Goal: Task Accomplishment & Management: Use online tool/utility

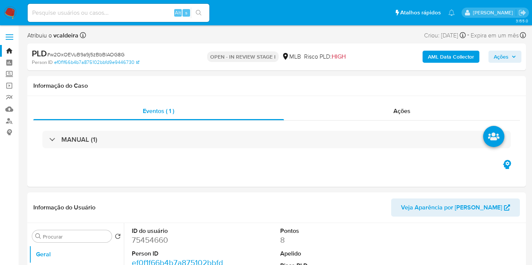
select select "10"
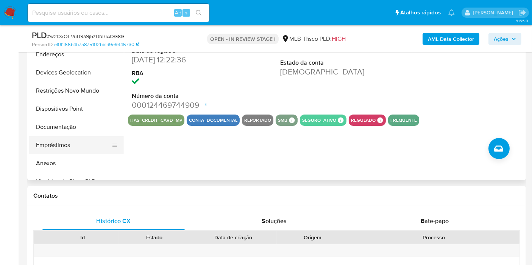
scroll to position [168, 0]
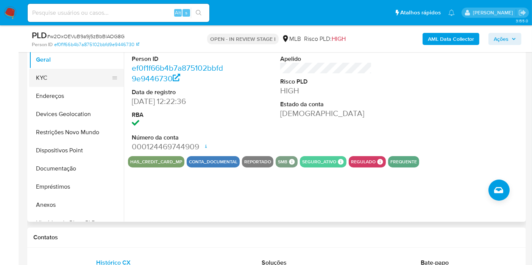
click at [53, 79] on button "KYC" at bounding box center [73, 78] width 89 height 18
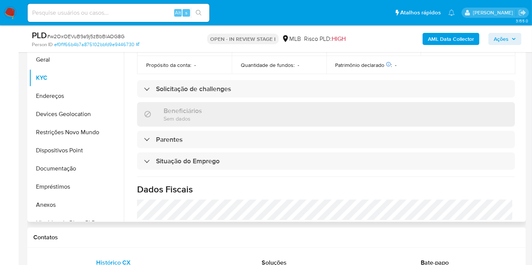
scroll to position [346, 0]
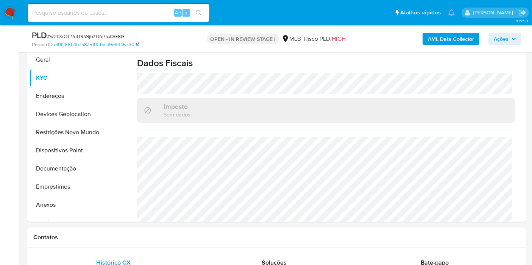
drag, startPoint x: 510, startPoint y: 43, endPoint x: 503, endPoint y: 42, distance: 6.9
click at [510, 42] on span "Ações" at bounding box center [504, 39] width 22 height 11
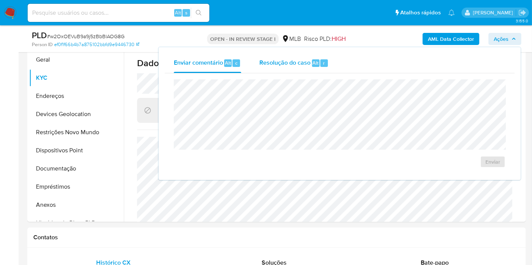
click at [286, 59] on span "Resolução do caso" at bounding box center [284, 62] width 51 height 9
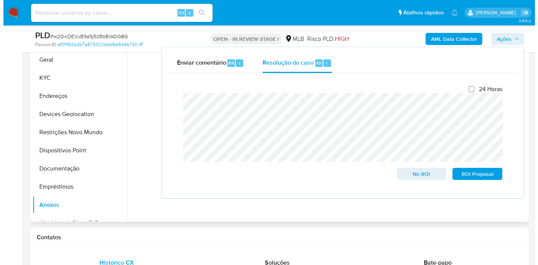
scroll to position [0, 0]
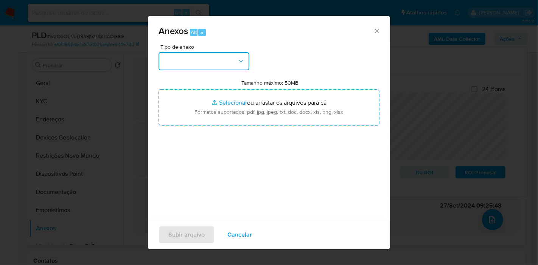
click at [238, 61] on icon "button" at bounding box center [241, 62] width 8 height 8
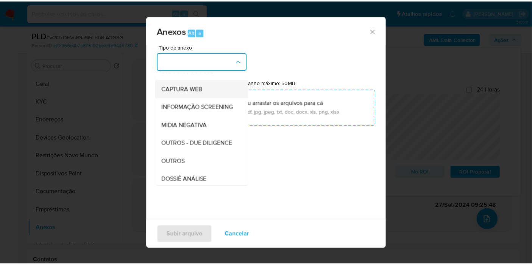
scroll to position [84, 0]
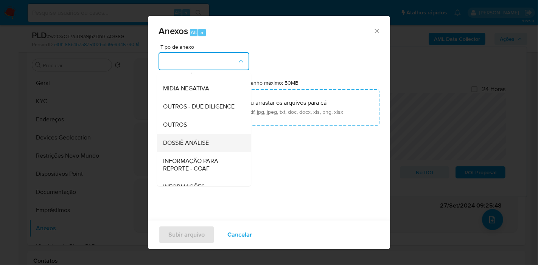
click at [194, 147] on span "DOSSIÊ ANÁLISE" at bounding box center [186, 143] width 46 height 8
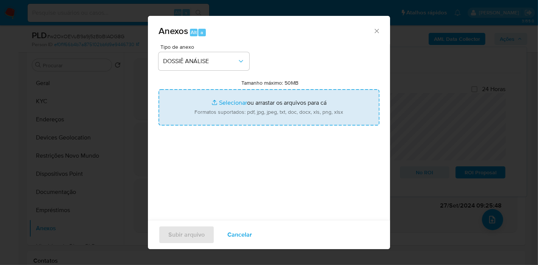
type input "C:\fakepath\2º SAR XXX_XX - CPF 00803076983 - RAFAEL COSTA BERTONCELLI.pdf"
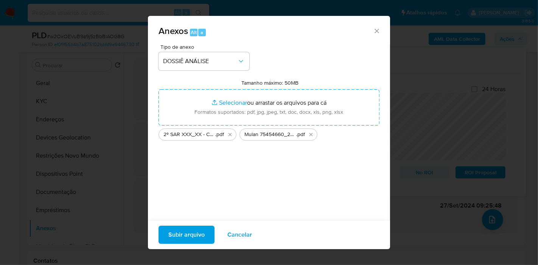
click at [189, 231] on span "Subir arquivo" at bounding box center [186, 235] width 36 height 17
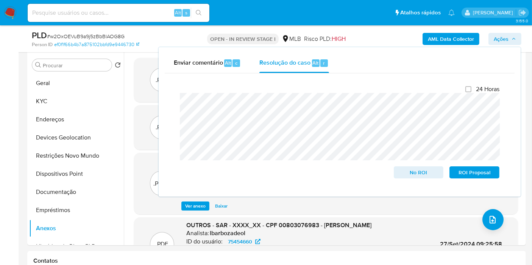
click at [505, 37] on span "Ações" at bounding box center [500, 39] width 15 height 12
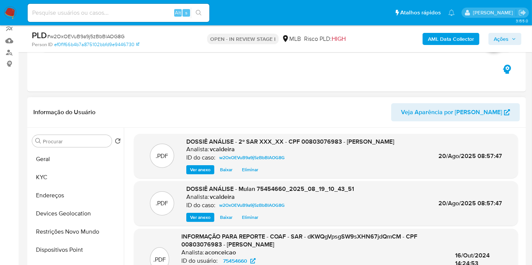
scroll to position [61, 0]
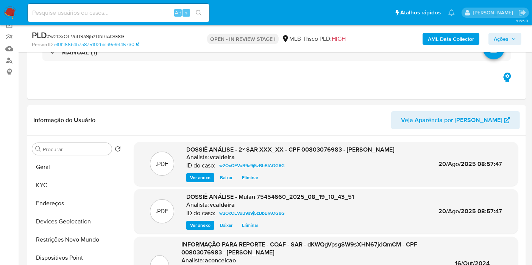
click at [493, 42] on button "Ações" at bounding box center [504, 39] width 33 height 12
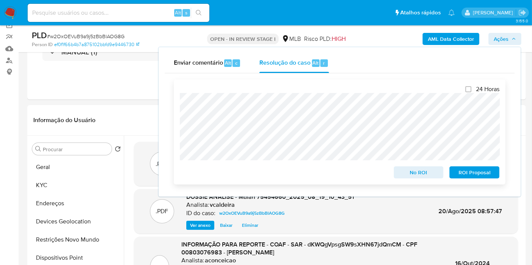
click at [463, 172] on span "ROI Proposal" at bounding box center [473, 172] width 39 height 11
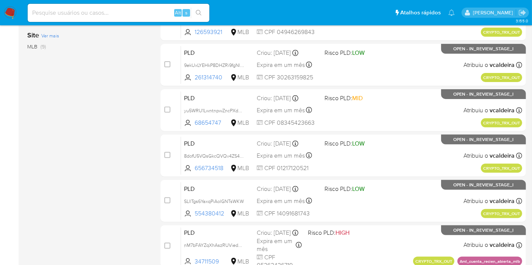
scroll to position [252, 0]
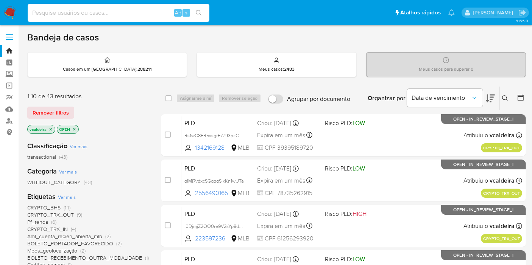
click at [65, 10] on input at bounding box center [119, 13] width 182 height 10
paste input "6CAQ2DQU8VjfVRhL7j7ywyDR"
type input "6CAQ2DQU8VjfVRhL7j7ywyDR"
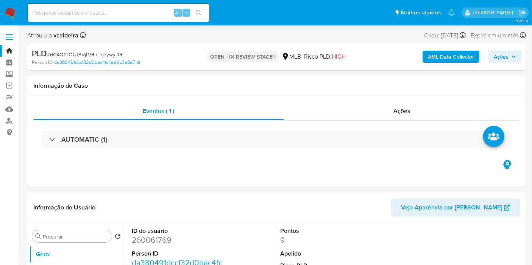
select select "10"
click at [157, 241] on dd "260061769" at bounding box center [178, 240] width 92 height 11
copy dd "260061769"
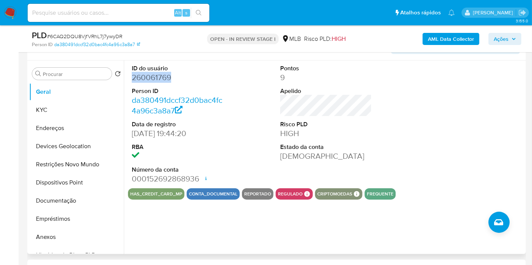
scroll to position [84, 0]
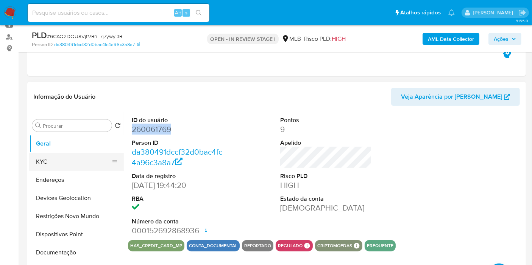
click at [46, 161] on button "KYC" at bounding box center [73, 162] width 89 height 18
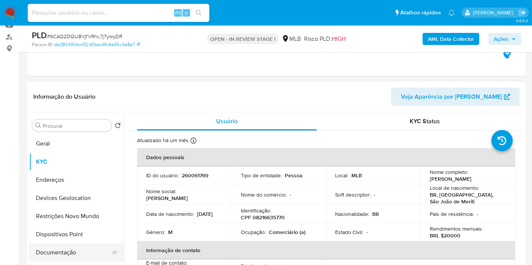
click at [50, 251] on button "Documentação" at bounding box center [73, 253] width 89 height 18
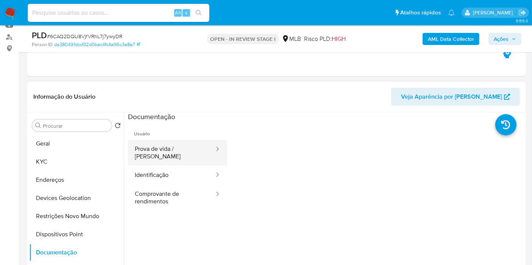
click at [183, 140] on button "Prova de vida / [PERSON_NAME]" at bounding box center [171, 153] width 87 height 26
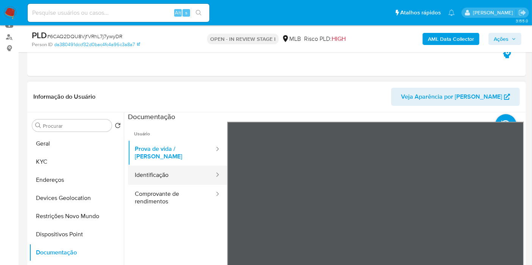
click at [171, 173] on button "Identificação" at bounding box center [171, 175] width 87 height 19
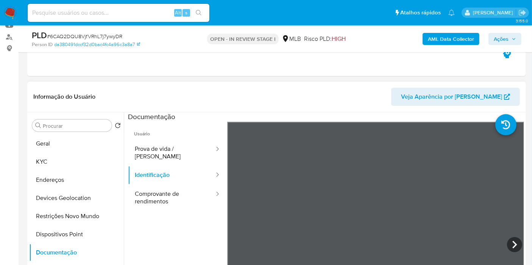
scroll to position [12, 0]
click at [146, 186] on button "Comprovante de rendimentos" at bounding box center [171, 198] width 87 height 26
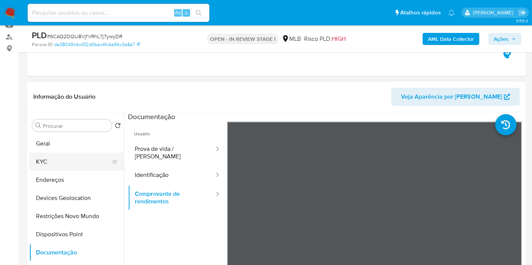
click at [40, 161] on button "KYC" at bounding box center [73, 162] width 89 height 18
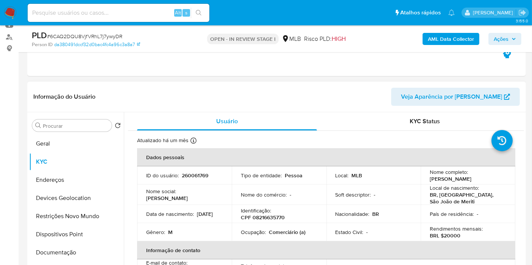
click at [271, 231] on p "Comerciário (a)" at bounding box center [287, 232] width 37 height 7
copy p "Comerciário"
click at [174, 198] on p "Alex Coutinho De Oliveira" at bounding box center [167, 198] width 42 height 7
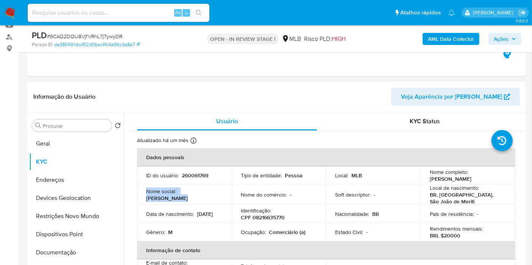
click at [174, 198] on p "Alex Coutinho De Oliveira" at bounding box center [167, 198] width 42 height 7
click at [216, 197] on div "Nome social : Alex Coutinho De Oliveira" at bounding box center [184, 195] width 76 height 14
drag, startPoint x: 211, startPoint y: 199, endPoint x: 138, endPoint y: 198, distance: 72.6
click at [138, 198] on td "Nome social : Alex Coutinho De Oliveira" at bounding box center [184, 195] width 95 height 20
copy p "Alex Coutinho De Oliveira"
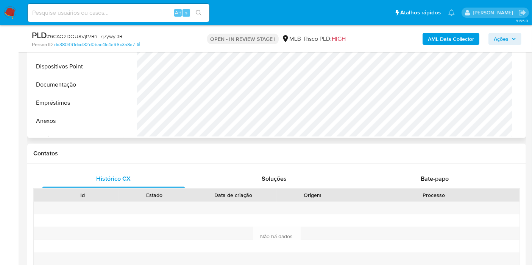
scroll to position [210, 0]
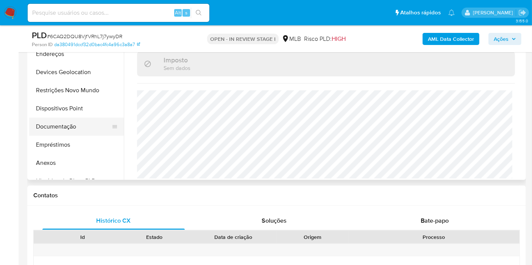
click at [81, 127] on button "Documentação" at bounding box center [73, 127] width 89 height 18
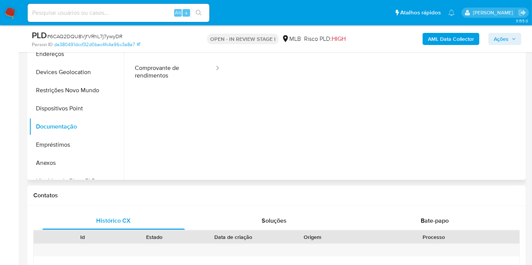
scroll to position [126, 0]
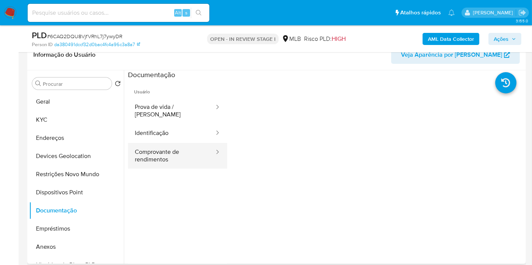
click at [169, 157] on button "Comprovante de rendimentos" at bounding box center [171, 156] width 87 height 26
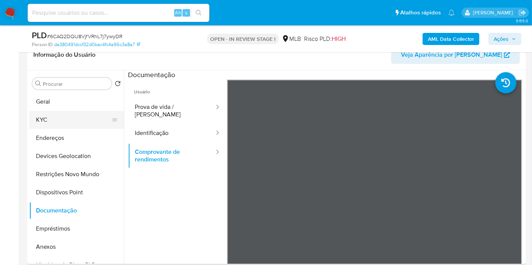
click at [59, 117] on button "KYC" at bounding box center [73, 120] width 89 height 18
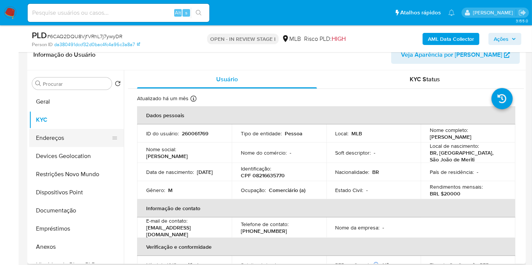
click at [51, 134] on button "Endereços" at bounding box center [73, 138] width 89 height 18
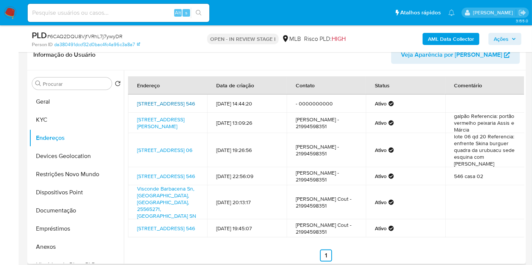
click at [159, 107] on link "Rua Visconde De Barbacena 546, São João De Meriti, Rio De Janeiro, 25565271, Br…" at bounding box center [166, 104] width 58 height 8
click at [153, 130] on link "Rua Felício Dos Santos 69, Guarulhos, São Paulo, 07242240, Brasil 69" at bounding box center [160, 123] width 47 height 14
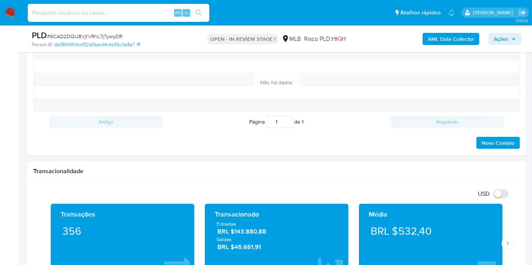
scroll to position [504, 0]
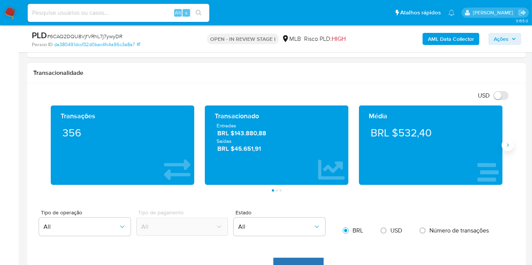
click at [505, 145] on icon "Siguiente" at bounding box center [507, 145] width 6 height 6
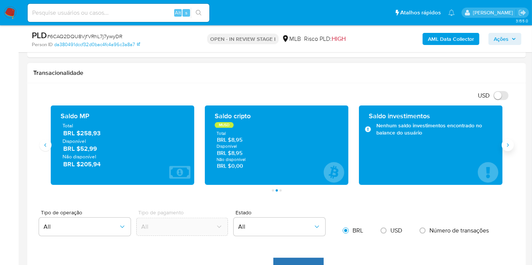
click at [505, 145] on icon "Siguiente" at bounding box center [507, 145] width 6 height 6
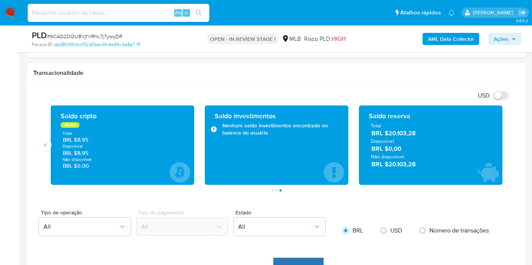
drag, startPoint x: 414, startPoint y: 165, endPoint x: 296, endPoint y: 23, distance: 184.3
click at [388, 165] on span "BRL $20.103,28" at bounding box center [430, 164] width 119 height 9
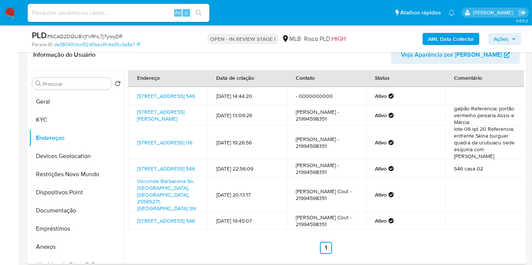
scroll to position [0, 0]
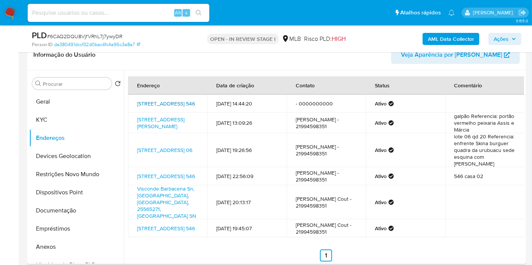
click at [151, 104] on link "Rua Visconde De Barbacena 546, São João De Meriti, Rio De Janeiro, 25565271, Br…" at bounding box center [166, 104] width 58 height 8
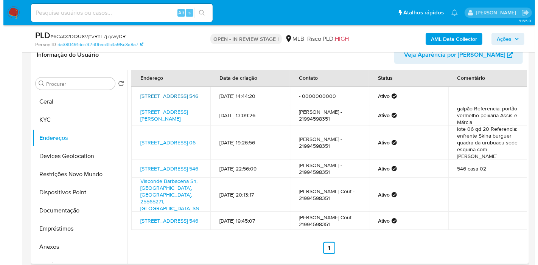
scroll to position [28, 0]
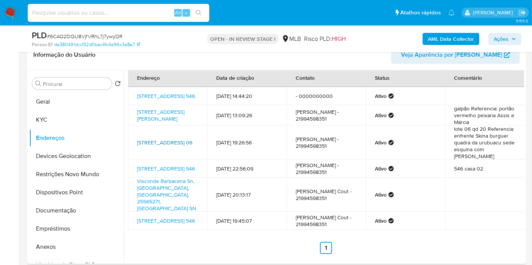
click at [155, 139] on link "Rua Costa Do Sol 06, Maricá, Rio De Janeiro, 24936715, Brasil 06" at bounding box center [164, 143] width 55 height 8
click at [444, 37] on b "AML Data Collector" at bounding box center [451, 39] width 46 height 12
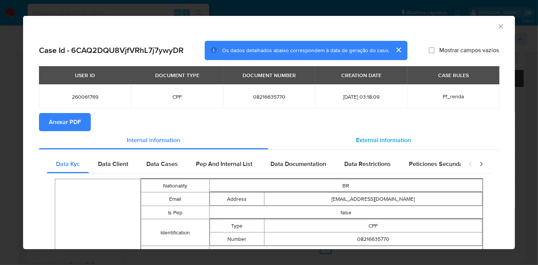
click at [356, 143] on span "External information" at bounding box center [383, 140] width 55 height 9
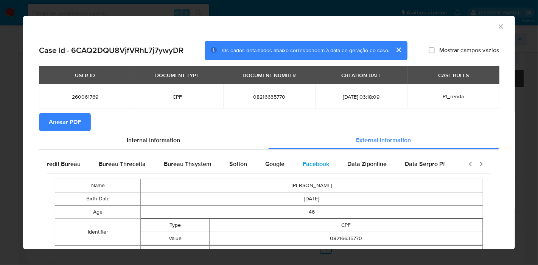
scroll to position [0, 256]
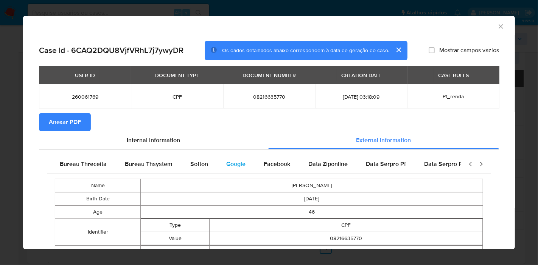
click at [233, 162] on span "Google" at bounding box center [235, 164] width 19 height 9
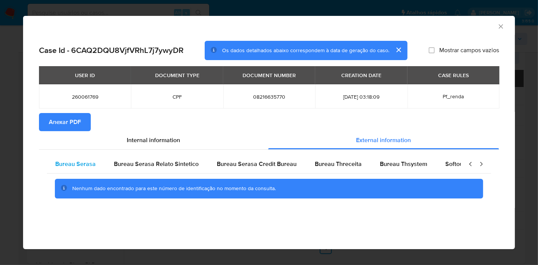
scroll to position [0, 0]
click at [71, 164] on span "Bureau Serasa" at bounding box center [76, 164] width 40 height 9
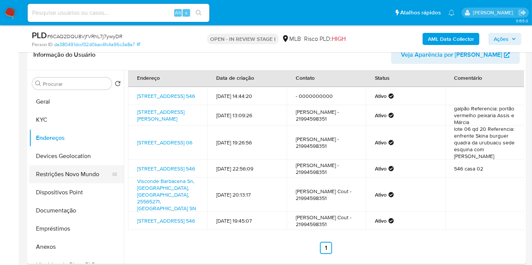
scroll to position [84, 0]
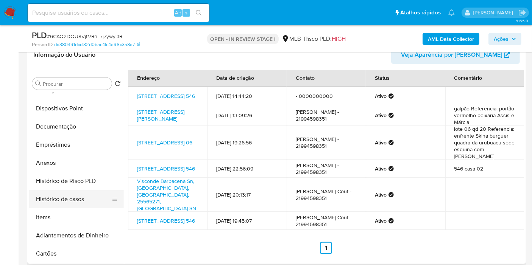
click at [72, 196] on button "Histórico de casos" at bounding box center [73, 199] width 89 height 18
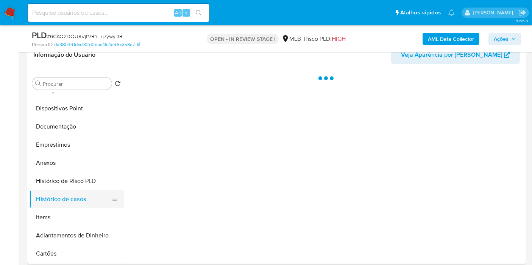
scroll to position [0, 0]
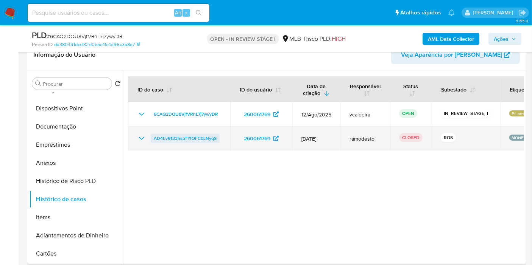
click at [196, 138] on span "AD4Ev9133hsbTYfOFC0LNyqS" at bounding box center [185, 138] width 63 height 9
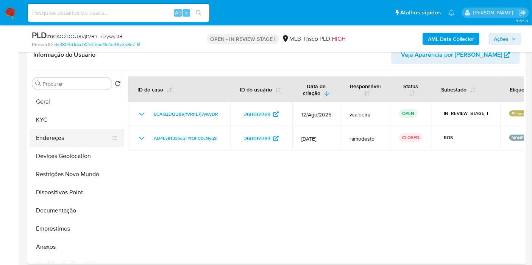
click at [61, 140] on button "Endereços" at bounding box center [73, 138] width 89 height 18
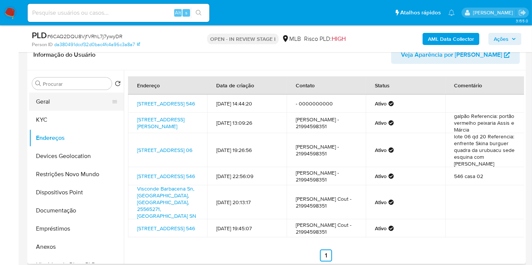
click at [48, 101] on button "Geral" at bounding box center [73, 102] width 89 height 18
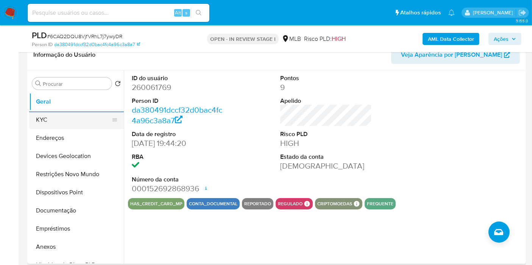
click at [30, 118] on button "KYC" at bounding box center [73, 120] width 89 height 18
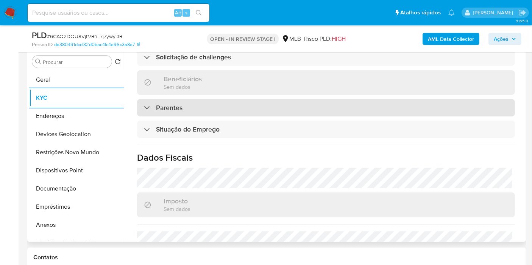
scroll to position [344, 0]
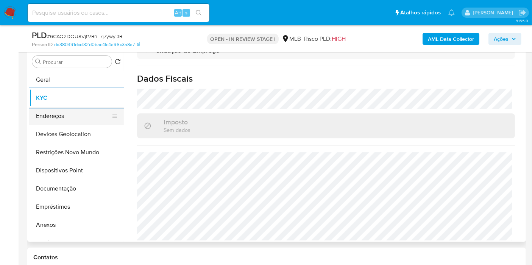
click at [63, 115] on button "Endereços" at bounding box center [73, 116] width 89 height 18
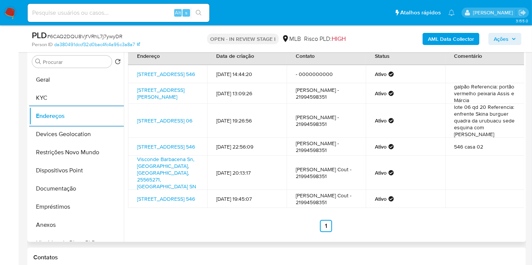
scroll to position [28, 0]
click at [81, 137] on button "Devices Geolocation" at bounding box center [73, 134] width 89 height 18
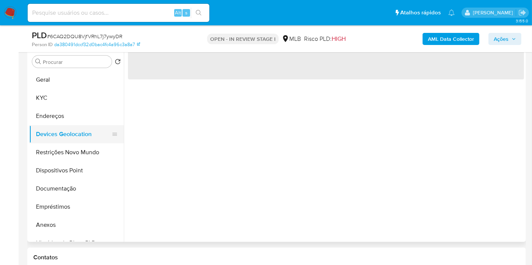
scroll to position [0, 0]
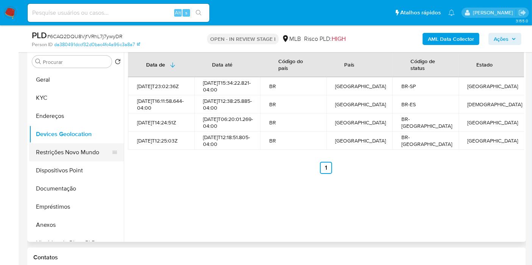
click at [51, 153] on button "Restrições Novo Mundo" at bounding box center [73, 152] width 89 height 18
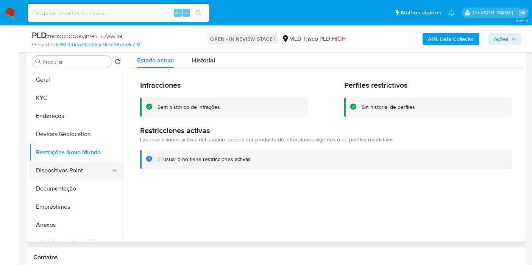
click at [51, 171] on button "Dispositivos Point" at bounding box center [73, 171] width 89 height 18
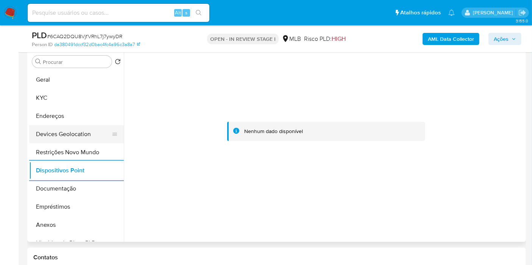
click at [79, 133] on button "Devices Geolocation" at bounding box center [73, 134] width 89 height 18
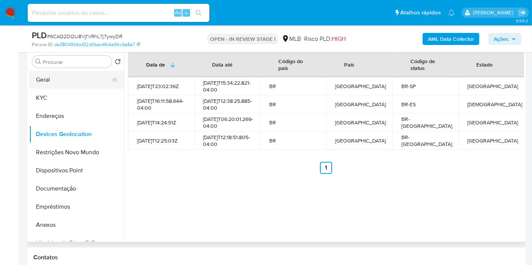
click at [52, 79] on button "Geral" at bounding box center [73, 80] width 89 height 18
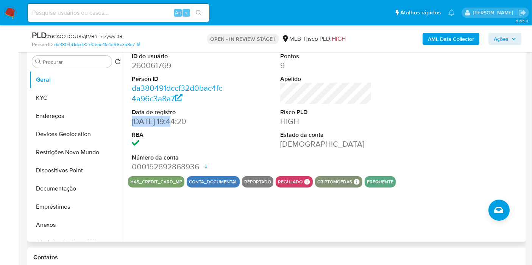
drag, startPoint x: 173, startPoint y: 122, endPoint x: 131, endPoint y: 120, distance: 42.4
click at [131, 120] on div "ID do usuário 260061769 Person ID da380491dccf32d0bac4fc4a96c3a8a7 Data de regi…" at bounding box center [177, 112] width 99 height 128
click at [511, 41] on span "Ações" at bounding box center [504, 39] width 22 height 11
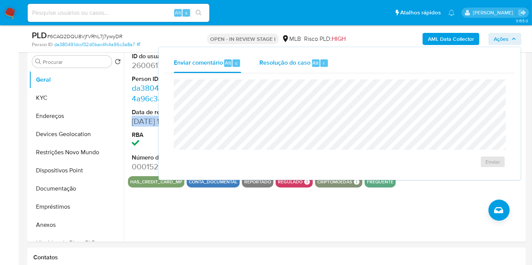
click at [293, 65] on span "Resolução do caso" at bounding box center [284, 62] width 51 height 9
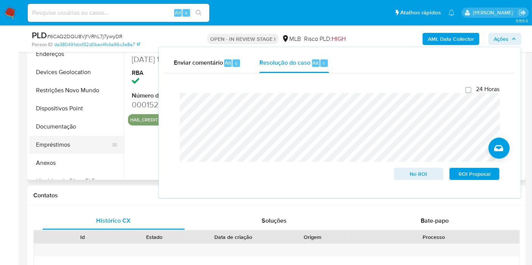
scroll to position [168, 0]
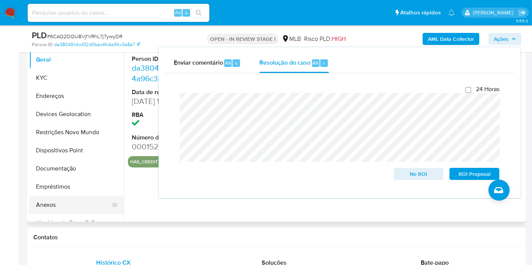
click at [56, 202] on button "Anexos" at bounding box center [73, 205] width 89 height 18
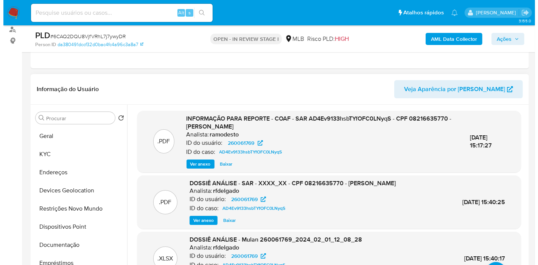
scroll to position [126, 0]
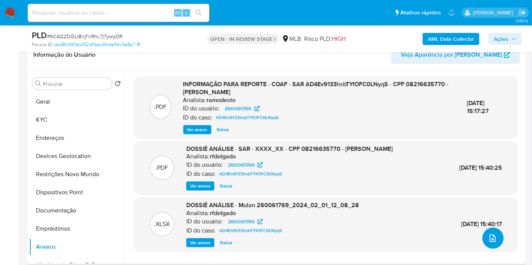
click at [488, 234] on icon "upload-file" at bounding box center [492, 238] width 9 height 9
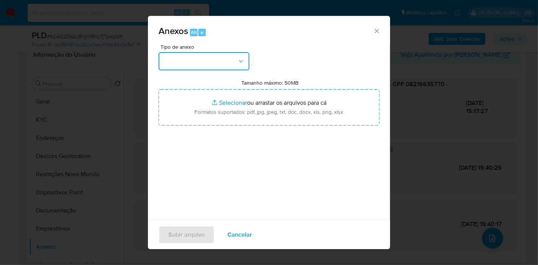
click at [229, 58] on button "button" at bounding box center [204, 61] width 91 height 18
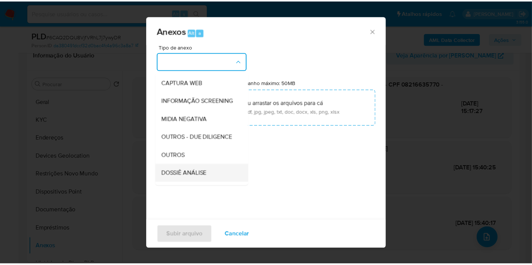
scroll to position [116, 0]
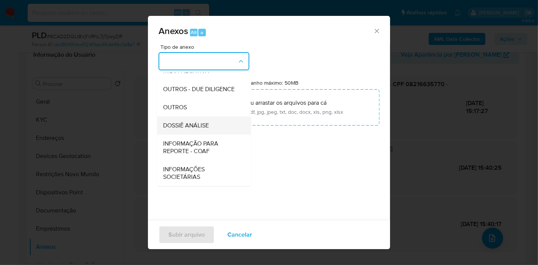
click at [207, 127] on span "DOSSIÊ ANÁLISE" at bounding box center [186, 126] width 46 height 8
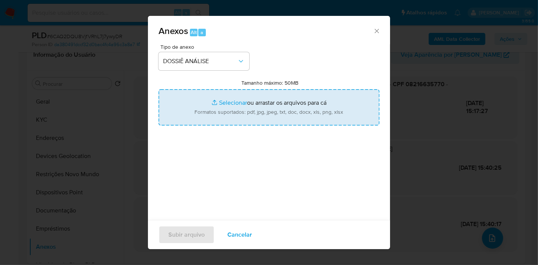
type input "C:\fakepath\Mulan 260061769_2025_08_20_07_13_31.pdf"
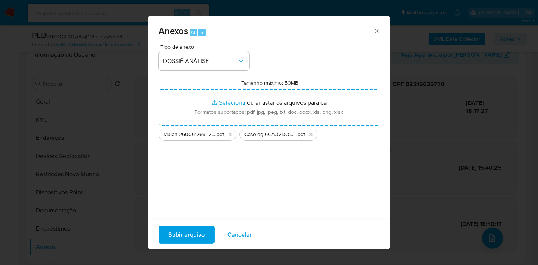
click at [182, 238] on span "Subir arquivo" at bounding box center [186, 235] width 36 height 17
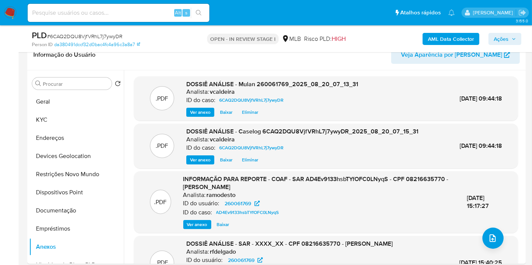
click at [496, 35] on span "Ações" at bounding box center [500, 39] width 15 height 12
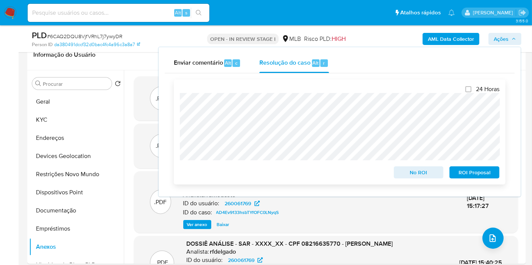
click at [420, 169] on span "No ROI" at bounding box center [418, 172] width 39 height 11
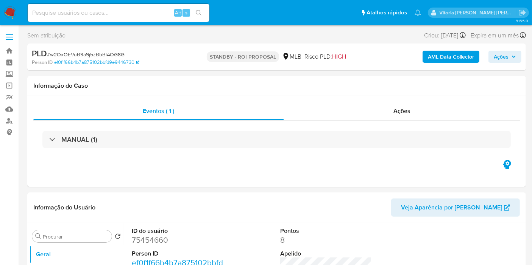
select select "10"
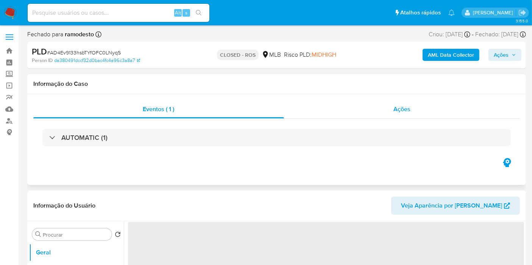
click at [393, 113] on div "Ações" at bounding box center [402, 109] width 236 height 18
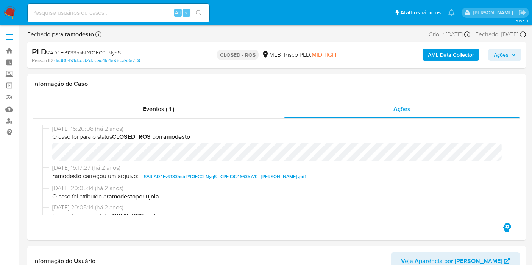
select select "10"
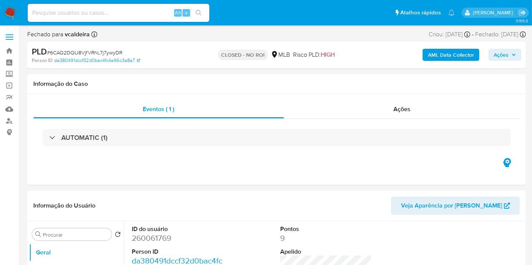
select select "10"
click at [117, 11] on input at bounding box center [119, 13] width 182 height 10
paste input "0UmuGjMAxvhHf2yy6CumJkrI"
type input "0UmuGjMAxvhHf2yy6CumJkrI"
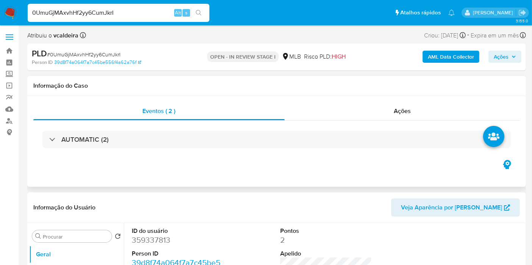
select select "10"
click at [161, 238] on dd "359337813" at bounding box center [178, 240] width 92 height 11
copy dd "359337813"
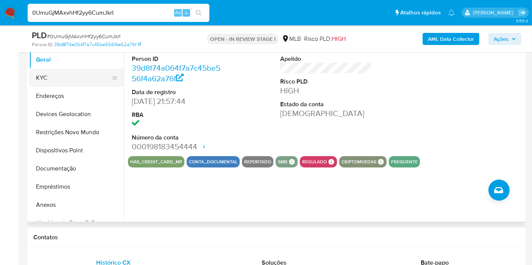
click at [49, 75] on button "KYC" at bounding box center [73, 78] width 89 height 18
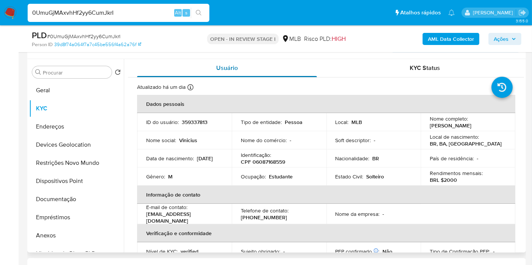
scroll to position [126, 0]
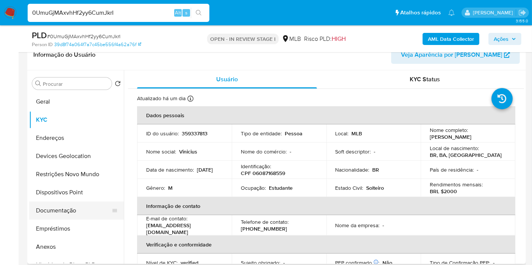
click at [65, 214] on button "Documentação" at bounding box center [73, 211] width 89 height 18
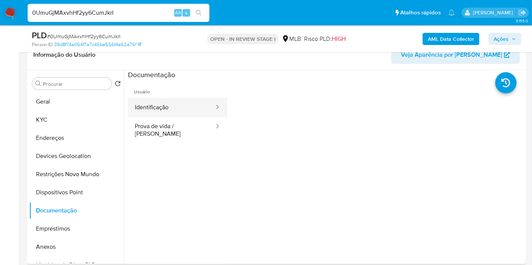
click at [183, 103] on button "Identificação" at bounding box center [171, 107] width 87 height 19
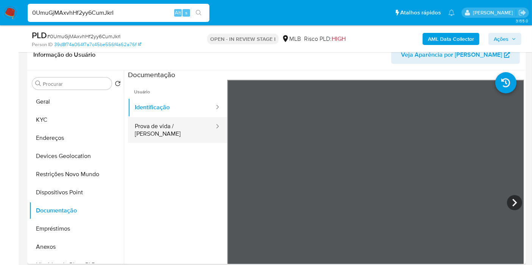
click at [166, 126] on button "Prova de vida / [PERSON_NAME]" at bounding box center [171, 130] width 87 height 26
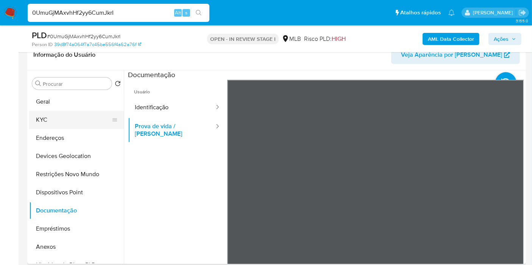
click at [51, 120] on button "KYC" at bounding box center [73, 120] width 89 height 18
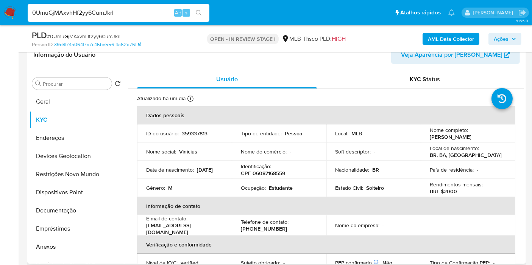
drag, startPoint x: 166, startPoint y: 77, endPoint x: 354, endPoint y: 63, distance: 187.8
click at [354, 63] on header "Informação do Usuário Veja Aparência por Pessoa" at bounding box center [276, 55] width 486 height 18
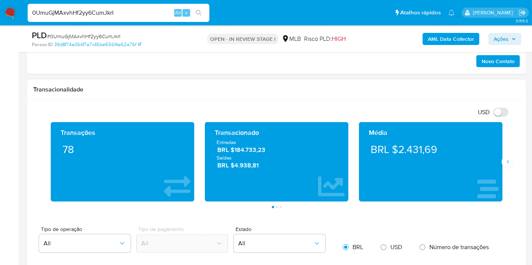
scroll to position [462, 0]
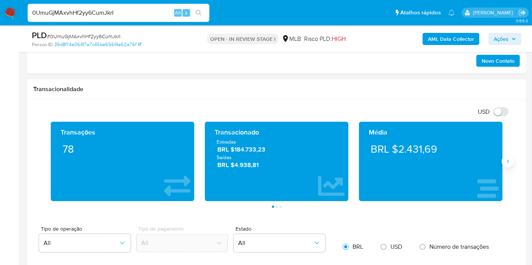
click at [506, 162] on icon "Siguiente" at bounding box center [507, 162] width 6 height 6
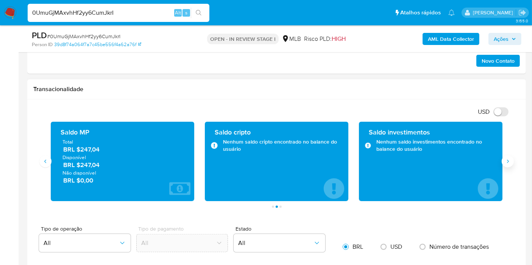
click at [506, 162] on icon "Siguiente" at bounding box center [507, 162] width 6 height 6
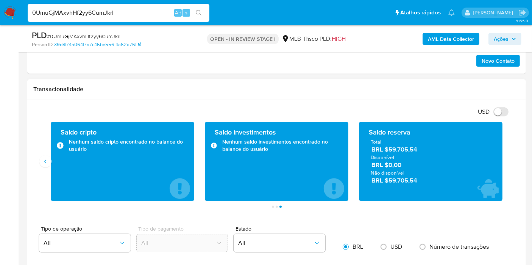
drag, startPoint x: 421, startPoint y: 183, endPoint x: 389, endPoint y: 176, distance: 32.5
click at [389, 176] on span "BRL $59.705,54" at bounding box center [430, 180] width 119 height 9
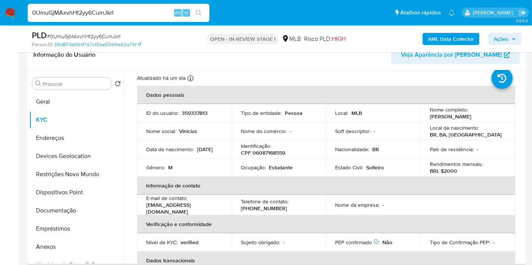
scroll to position [7, 0]
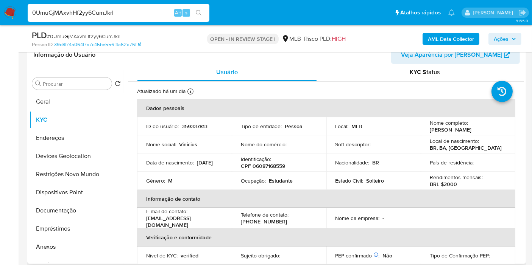
click at [274, 178] on p "Estudante" at bounding box center [281, 180] width 24 height 7
copy p "Estudante"
click at [35, 98] on button "Geral" at bounding box center [73, 102] width 89 height 18
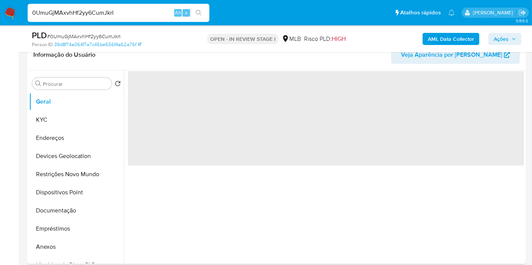
scroll to position [0, 0]
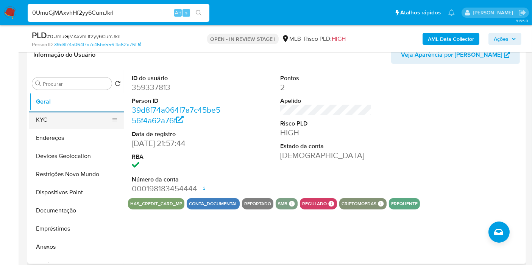
click at [108, 120] on button "KYC" at bounding box center [73, 120] width 89 height 18
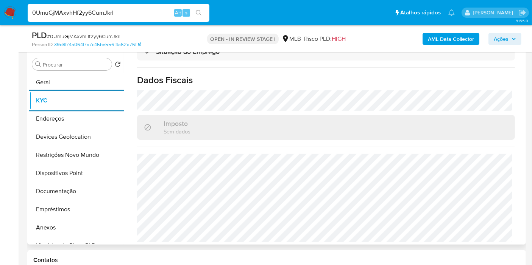
scroll to position [344, 0]
click at [54, 121] on button "Endereços" at bounding box center [73, 119] width 89 height 18
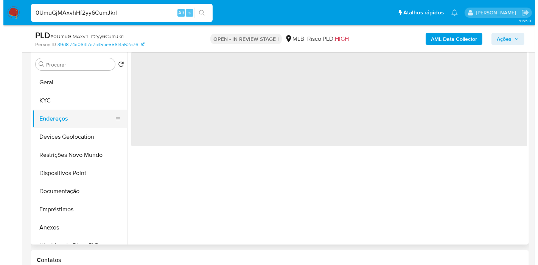
scroll to position [0, 0]
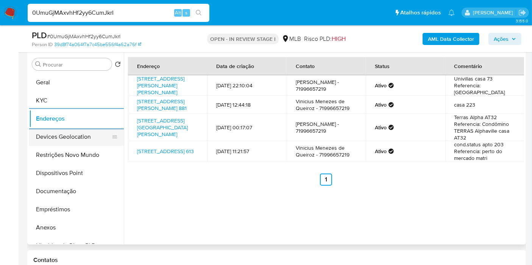
click at [71, 141] on button "Devices Geolocation" at bounding box center [73, 137] width 89 height 18
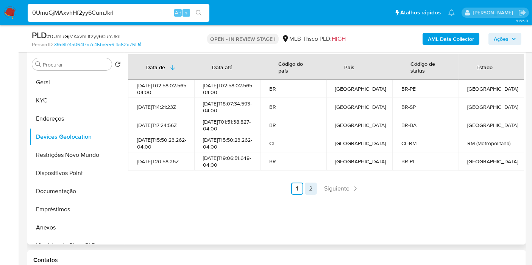
click at [309, 195] on link "2" at bounding box center [311, 189] width 12 height 12
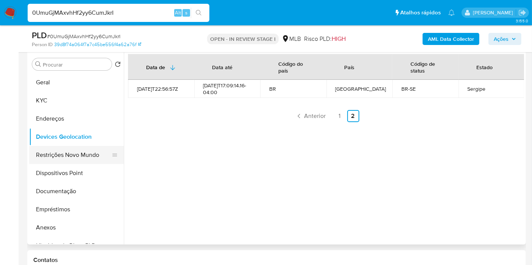
click at [62, 157] on button "Restrições Novo Mundo" at bounding box center [73, 155] width 89 height 18
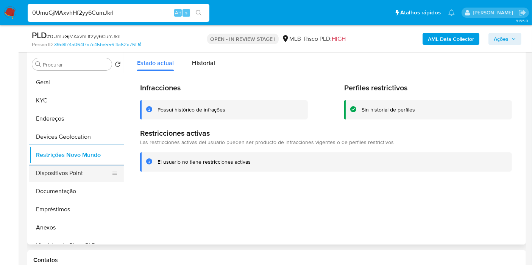
click at [57, 175] on button "Dispositivos Point" at bounding box center [73, 173] width 89 height 18
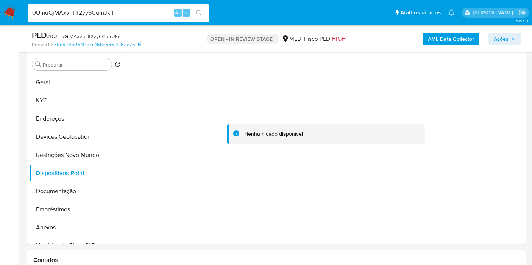
click at [438, 42] on b "AML Data Collector" at bounding box center [451, 39] width 46 height 12
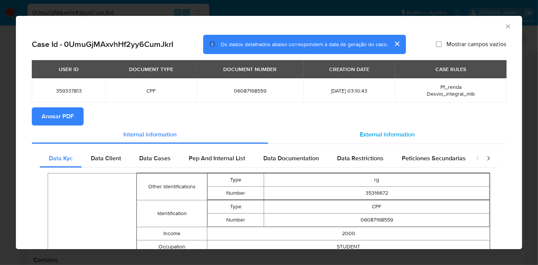
click at [378, 131] on span "External information" at bounding box center [387, 134] width 55 height 9
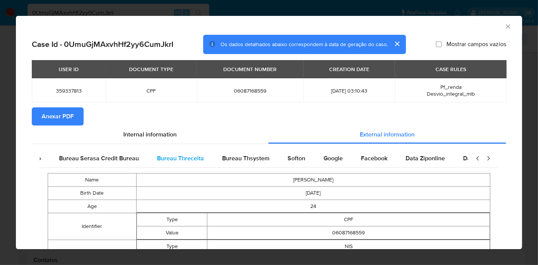
scroll to position [0, 159]
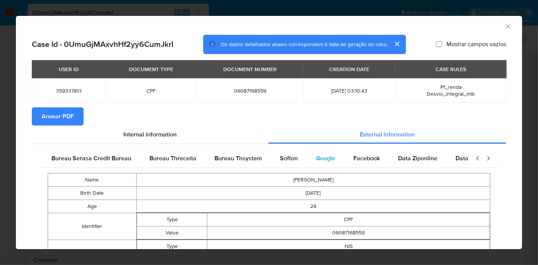
click at [316, 160] on span "Google" at bounding box center [325, 158] width 19 height 9
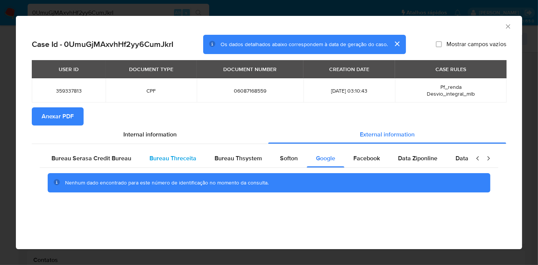
scroll to position [0, 0]
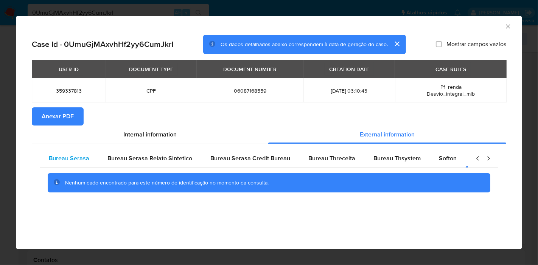
click at [74, 157] on span "Bureau Serasa" at bounding box center [69, 158] width 40 height 9
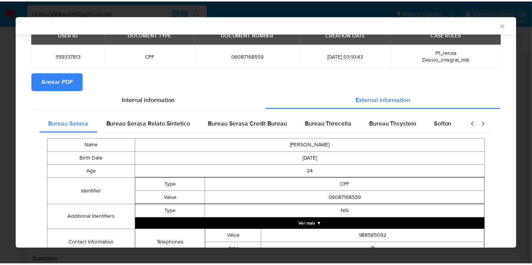
scroll to position [109, 0]
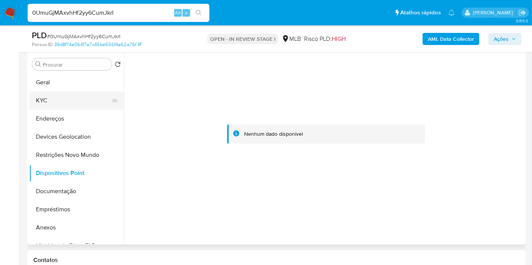
click at [51, 101] on button "KYC" at bounding box center [73, 101] width 89 height 18
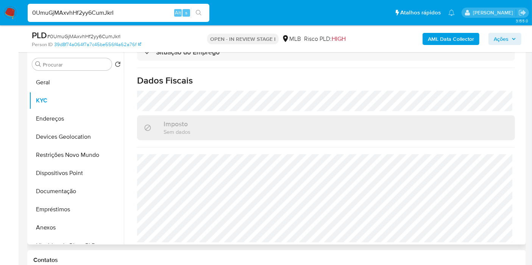
scroll to position [344, 0]
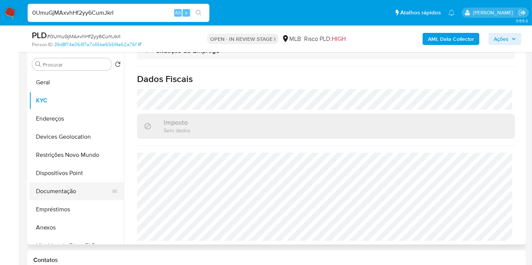
click at [52, 188] on button "Documentação" at bounding box center [73, 191] width 89 height 18
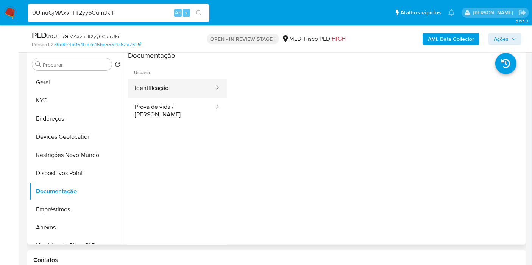
click at [162, 86] on button "Identificação" at bounding box center [171, 88] width 87 height 19
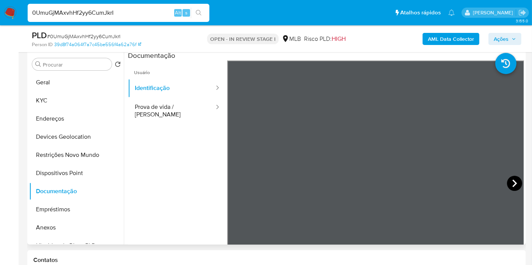
click at [507, 177] on icon at bounding box center [514, 183] width 15 height 15
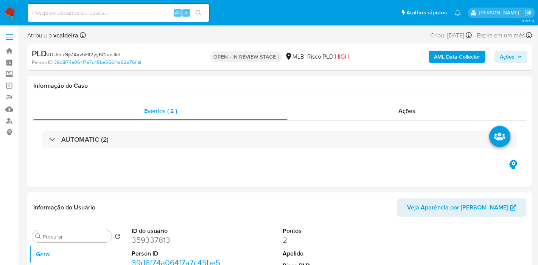
select select "10"
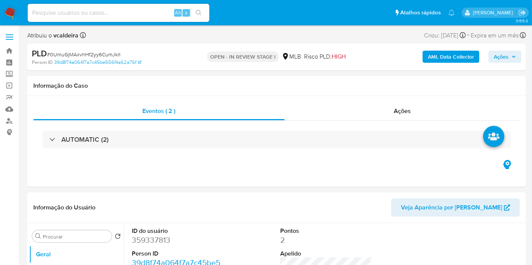
click at [106, 13] on input at bounding box center [119, 13] width 182 height 10
paste input "V0pJGmTj6hjtgvnV8NsK3ktb"
type input "V0pJGmTj6hjtgvnV8NsK3ktb"
select select "10"
click at [148, 240] on dd "1112809196" at bounding box center [178, 240] width 92 height 11
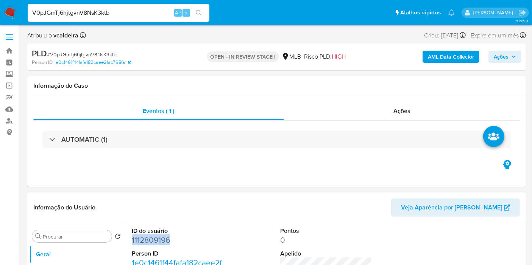
click at [148, 240] on dd "1112809196" at bounding box center [178, 240] width 92 height 11
copy dd "1112809196"
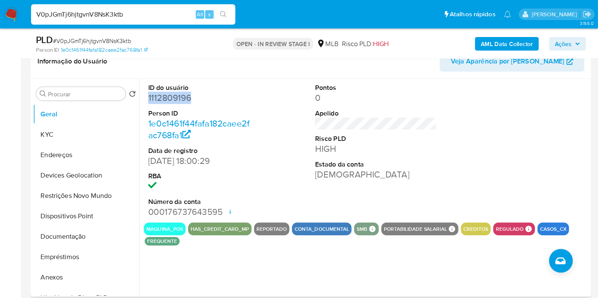
scroll to position [126, 0]
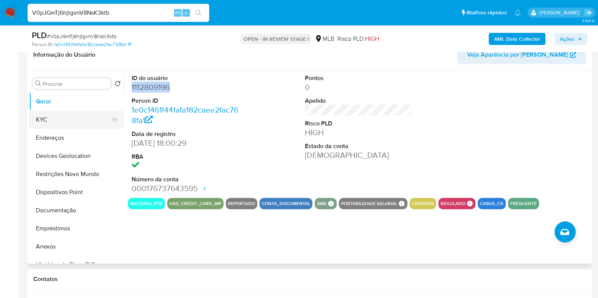
click at [61, 116] on button "KYC" at bounding box center [73, 120] width 89 height 18
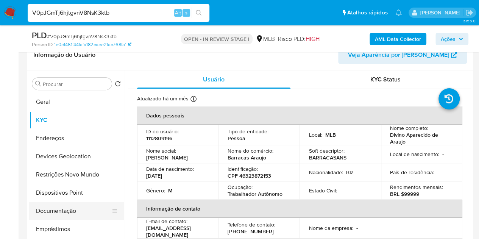
click at [62, 211] on button "Documentação" at bounding box center [73, 211] width 89 height 18
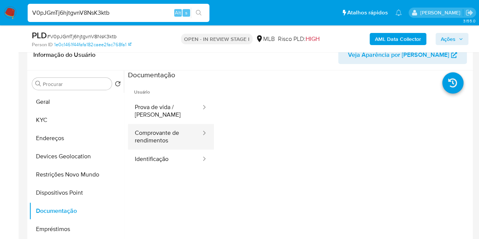
click at [164, 143] on button "Comprovante de rendimentos" at bounding box center [165, 137] width 74 height 26
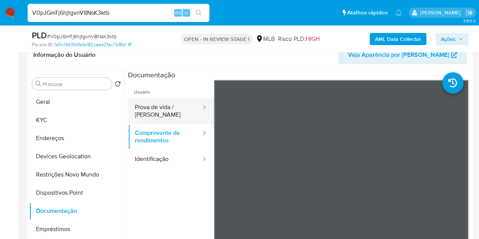
drag, startPoint x: 150, startPoint y: 104, endPoint x: 169, endPoint y: 104, distance: 19.7
click at [149, 103] on button "Prova de vida / [PERSON_NAME]" at bounding box center [165, 111] width 74 height 26
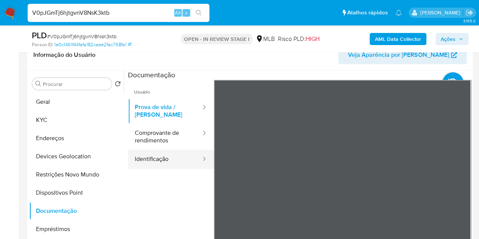
click at [175, 151] on button "Identificação" at bounding box center [165, 158] width 74 height 19
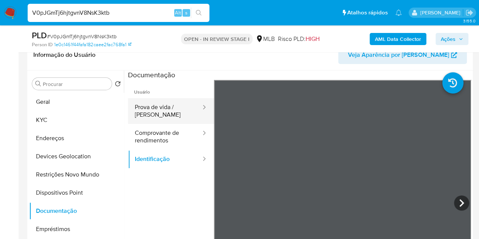
click at [155, 101] on button "Prova de vida / [PERSON_NAME]" at bounding box center [165, 111] width 74 height 26
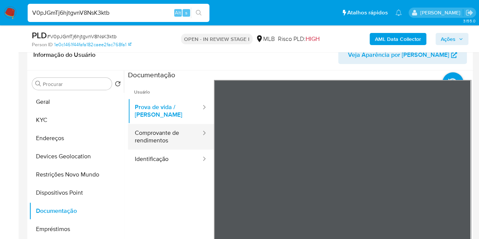
click at [168, 137] on button "Comprovante de rendimentos" at bounding box center [165, 137] width 74 height 26
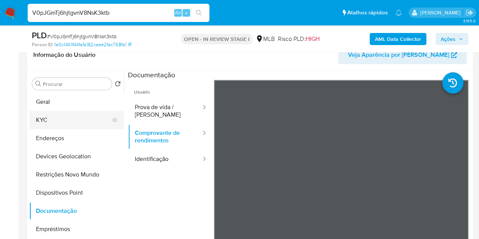
click at [53, 120] on button "KYC" at bounding box center [73, 120] width 89 height 18
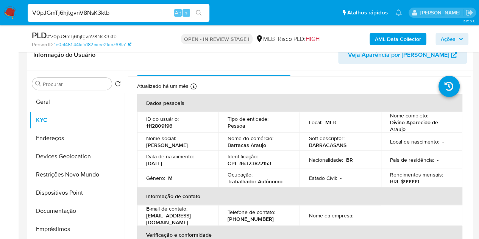
scroll to position [0, 0]
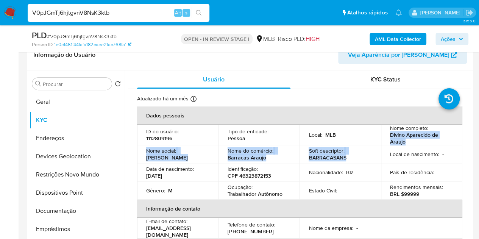
drag, startPoint x: 405, startPoint y: 145, endPoint x: 383, endPoint y: 137, distance: 23.5
click at [383, 137] on tbody "ID do usuário : 1112809196 Tipo de entidade : Pessoa Local : MLB Nome completo …" at bounding box center [299, 161] width 325 height 75
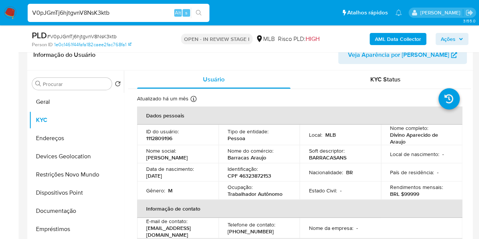
click at [367, 140] on td "Local : MLB" at bounding box center [339, 134] width 81 height 20
drag, startPoint x: 407, startPoint y: 143, endPoint x: 387, endPoint y: 138, distance: 20.9
click at [387, 138] on td "Nome completo : [PERSON_NAME]" at bounding box center [421, 134] width 81 height 20
copy p "Divino Aparecido de Araujo"
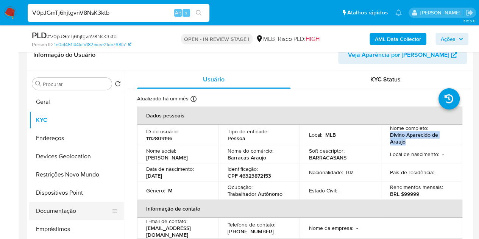
click at [73, 207] on button "Documentação" at bounding box center [73, 211] width 89 height 18
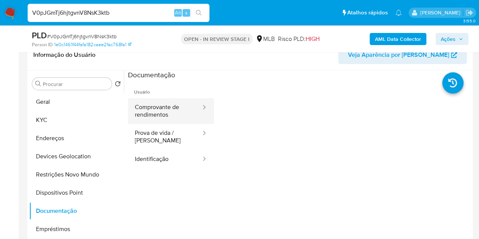
click at [166, 110] on button "Comprovante de rendimentos" at bounding box center [165, 111] width 74 height 26
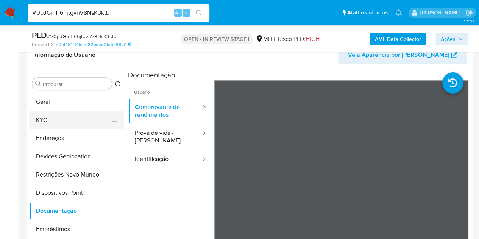
click at [74, 118] on button "KYC" at bounding box center [73, 120] width 89 height 18
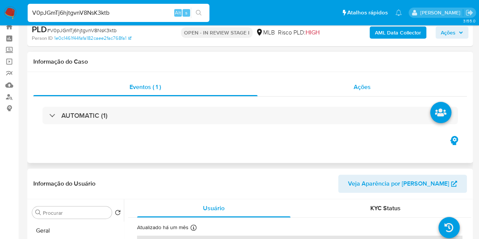
scroll to position [12, 0]
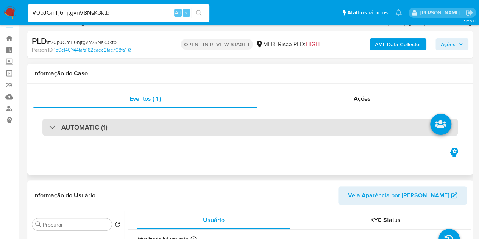
click at [82, 130] on h3 "AUTOMATIC (1)" at bounding box center [84, 127] width 46 height 8
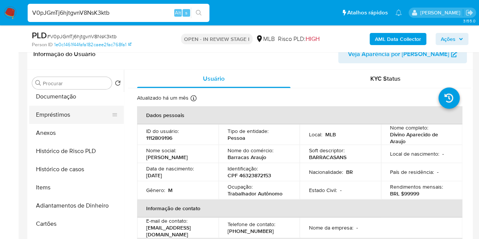
scroll to position [76, 0]
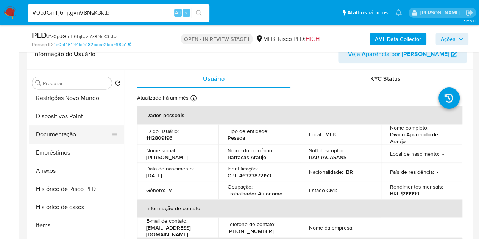
click at [72, 120] on button "Dispositivos Point" at bounding box center [76, 116] width 95 height 18
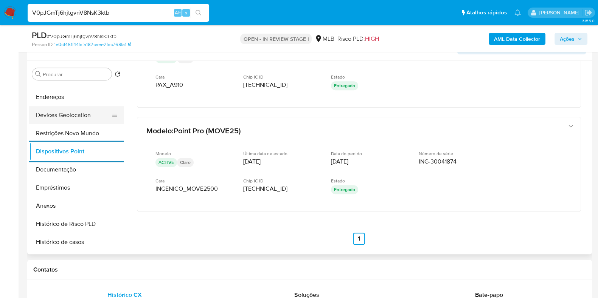
scroll to position [0, 0]
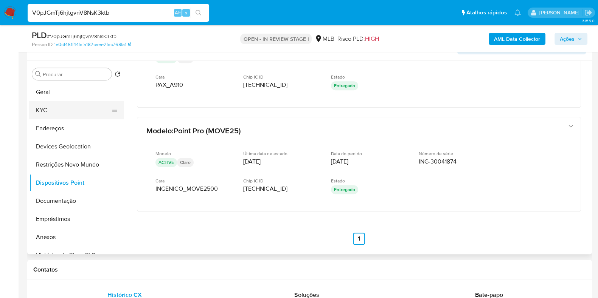
click at [57, 112] on button "KYC" at bounding box center [73, 110] width 89 height 18
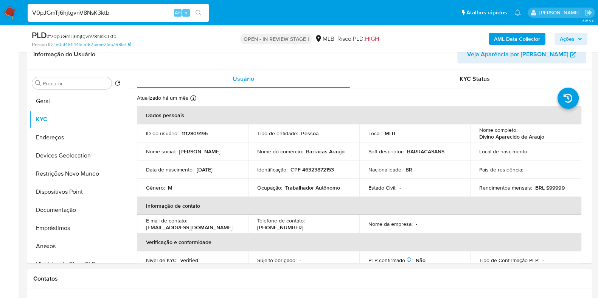
click at [504, 38] on b "AML Data Collector" at bounding box center [517, 39] width 46 height 12
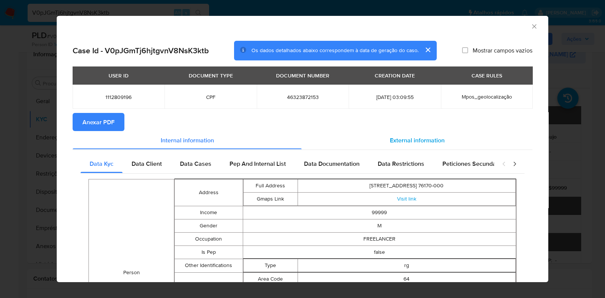
click at [394, 141] on span "External information" at bounding box center [417, 140] width 55 height 9
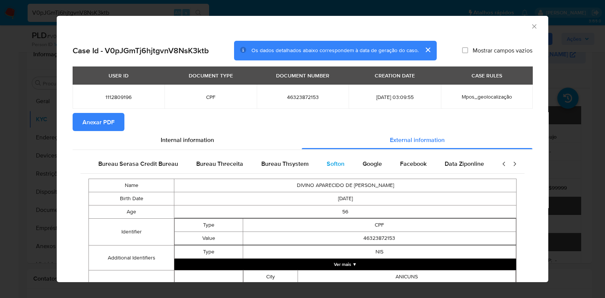
scroll to position [0, 159]
click at [361, 163] on span "Google" at bounding box center [366, 164] width 19 height 9
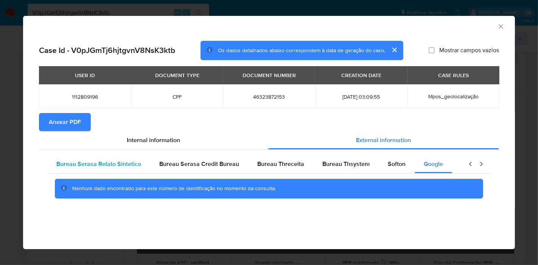
scroll to position [0, 0]
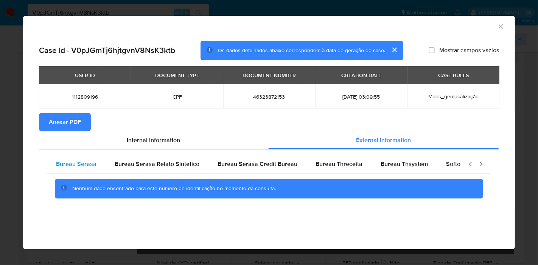
click at [90, 162] on span "Bureau Serasa" at bounding box center [76, 164] width 40 height 9
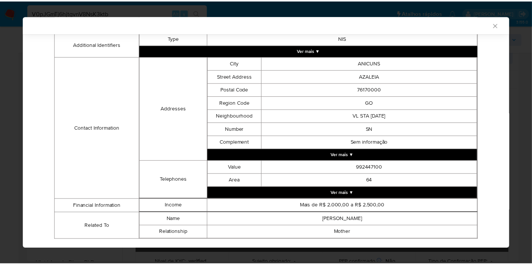
scroll to position [206, 0]
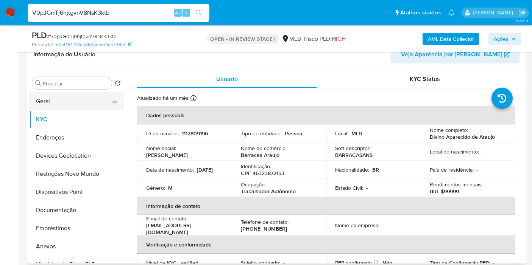
click at [55, 98] on button "Geral" at bounding box center [73, 101] width 89 height 18
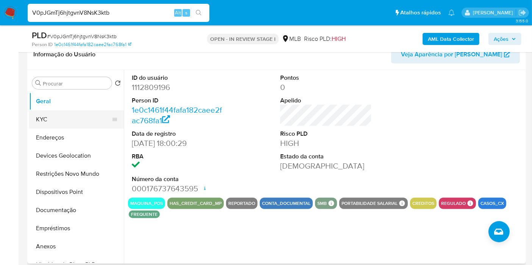
click at [48, 123] on button "KYC" at bounding box center [73, 119] width 89 height 18
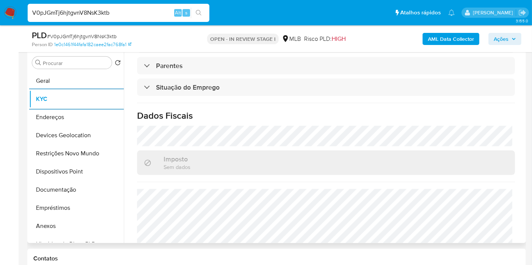
scroll to position [336, 0]
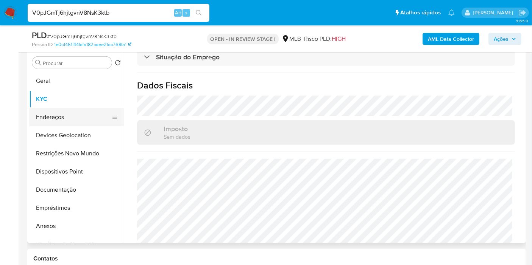
click at [60, 116] on button "Endereços" at bounding box center [73, 117] width 89 height 18
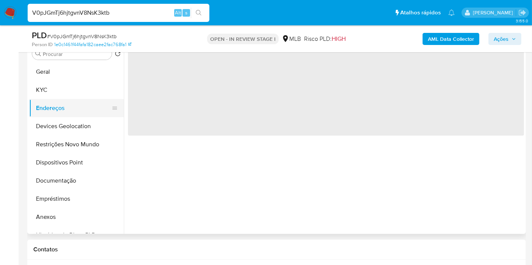
scroll to position [0, 0]
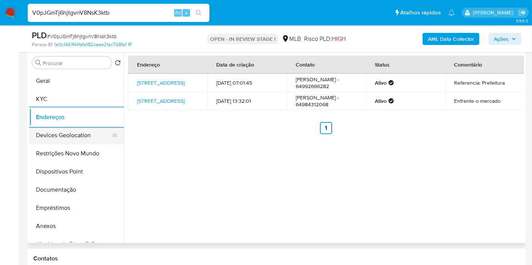
click at [61, 137] on button "Devices Geolocation" at bounding box center [73, 135] width 89 height 18
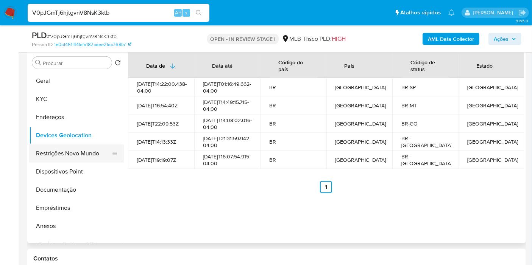
click at [66, 148] on button "Restrições Novo Mundo" at bounding box center [73, 154] width 89 height 18
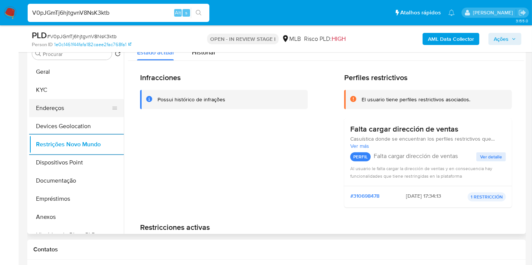
click at [56, 100] on button "Endereços" at bounding box center [73, 108] width 89 height 18
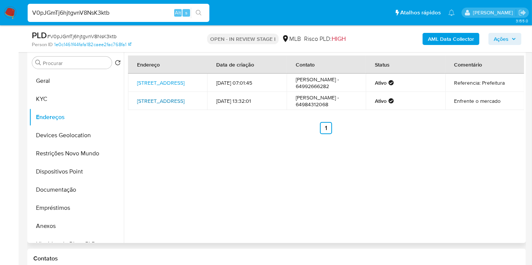
click at [160, 105] on link "Rua Zaleia Q 3 13, Anicuns, Goiás, 76170000, Brasil 13" at bounding box center [160, 101] width 47 height 8
click at [51, 185] on button "Documentação" at bounding box center [73, 190] width 89 height 18
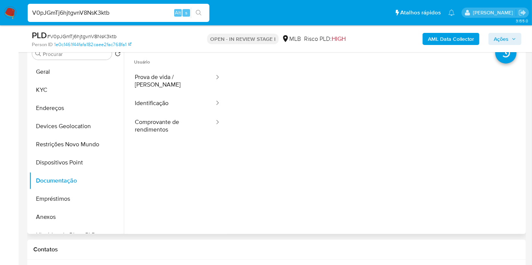
click at [277, 183] on div at bounding box center [375, 171] width 297 height 242
click at [180, 119] on button "Comprovante de rendimentos" at bounding box center [171, 126] width 87 height 26
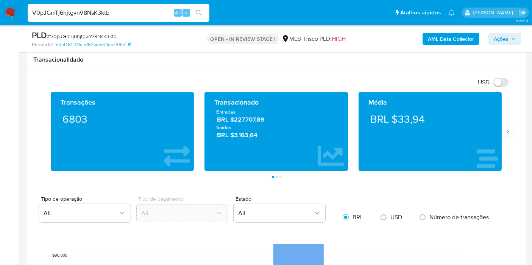
scroll to position [807, 0]
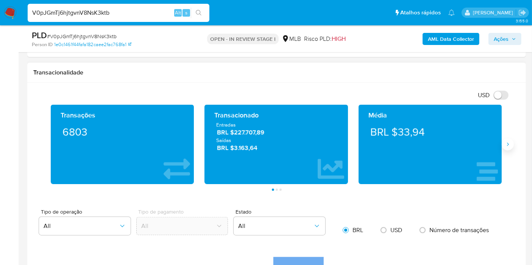
click at [512, 144] on button "Siguiente" at bounding box center [507, 144] width 12 height 12
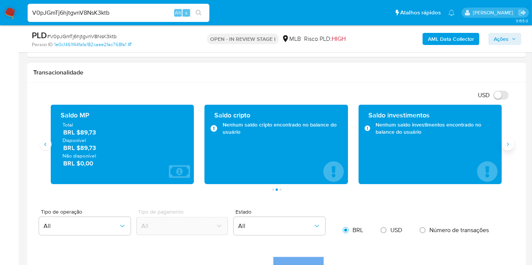
click at [511, 145] on button "Siguiente" at bounding box center [507, 144] width 12 height 12
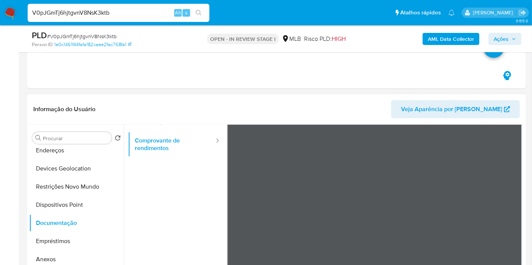
scroll to position [0, 0]
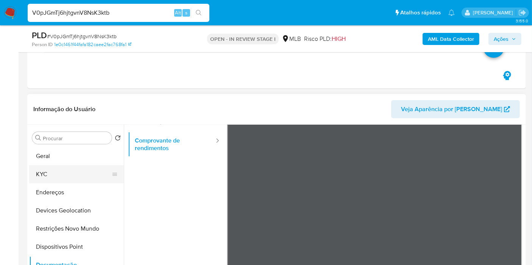
click at [51, 177] on button "KYC" at bounding box center [73, 174] width 89 height 18
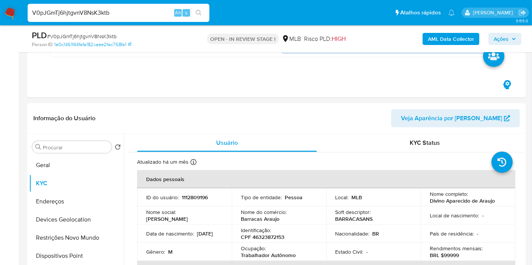
click at [52, 16] on input "V0pJGmTj6hjtgvnV8NsK3ktb" at bounding box center [119, 13] width 182 height 10
click at [155, 134] on div "Usuário" at bounding box center [227, 143] width 180 height 18
click at [57, 237] on button "Restrições Novo Mundo" at bounding box center [73, 238] width 89 height 18
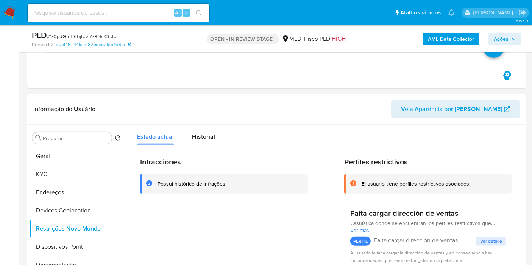
click at [500, 35] on span "Ações" at bounding box center [500, 39] width 15 height 12
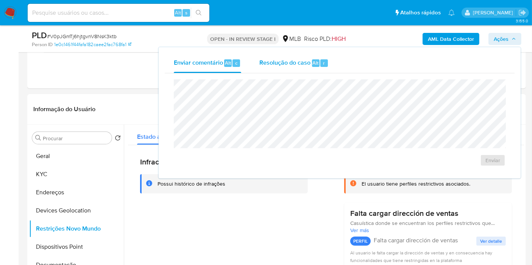
click at [297, 63] on span "Resolução do caso" at bounding box center [284, 62] width 51 height 9
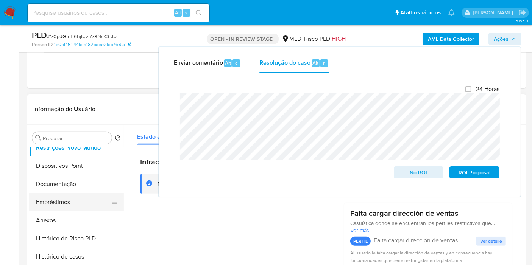
scroll to position [84, 0]
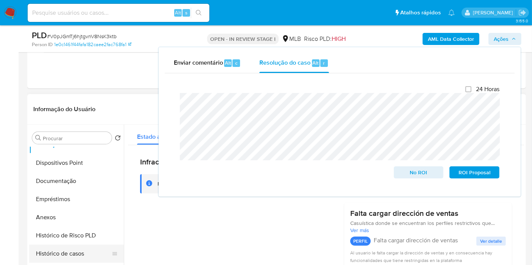
click at [67, 253] on button "Histórico de casos" at bounding box center [73, 254] width 89 height 18
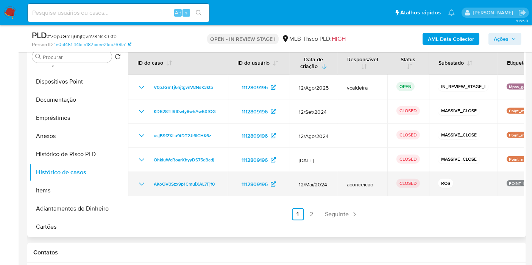
scroll to position [471, 0]
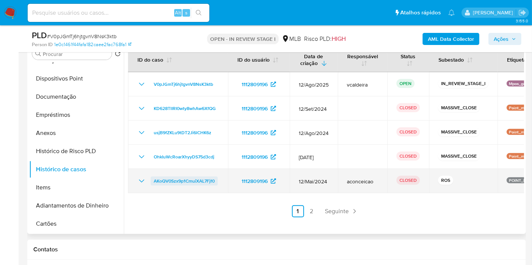
click at [179, 180] on span "AKoQV0Szx9p1CmuiXAL7Fjf0" at bounding box center [184, 181] width 61 height 9
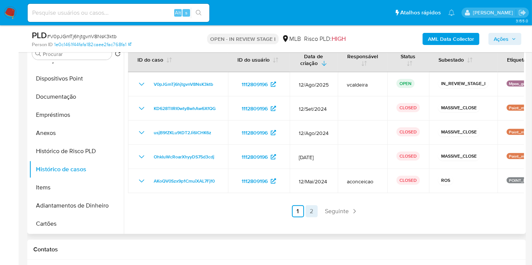
click at [310, 210] on link "2" at bounding box center [311, 211] width 12 height 12
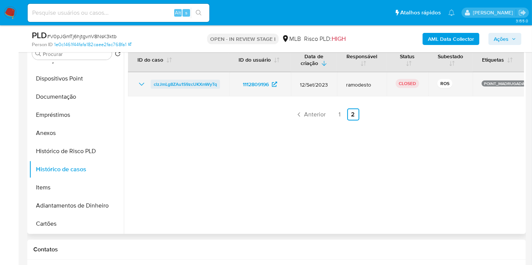
click at [185, 84] on span "clzJmLg8ZAu1S9zcUKXmWyTq" at bounding box center [185, 84] width 63 height 9
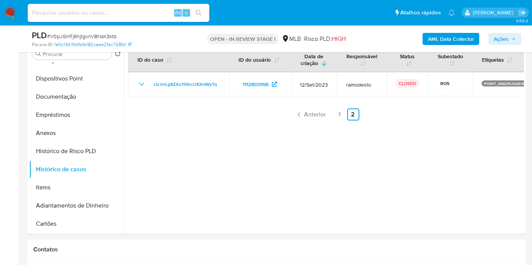
click at [495, 40] on span "Ações" at bounding box center [500, 39] width 15 height 12
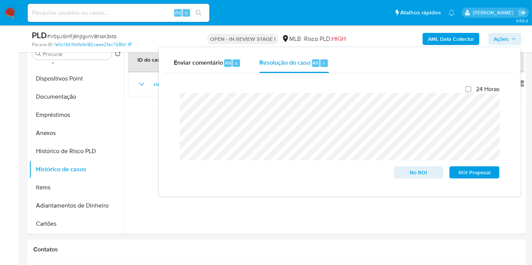
click at [168, 105] on div "Fechamento do caso 24 Horas No ROI ROI Proposal" at bounding box center [340, 131] width 350 height 117
click at [208, 229] on div at bounding box center [324, 137] width 400 height 194
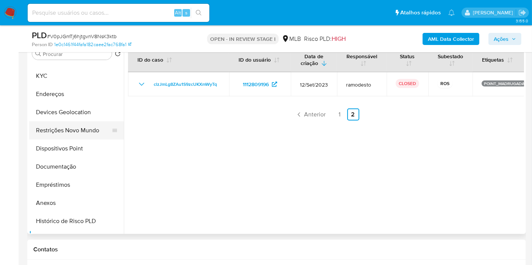
scroll to position [0, 0]
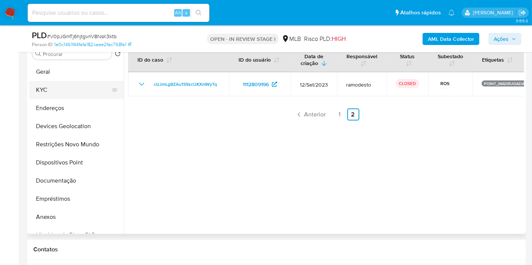
click at [46, 88] on button "KYC" at bounding box center [73, 90] width 89 height 18
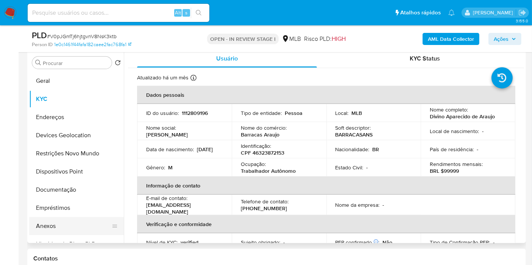
click at [67, 225] on button "Anexos" at bounding box center [73, 226] width 89 height 18
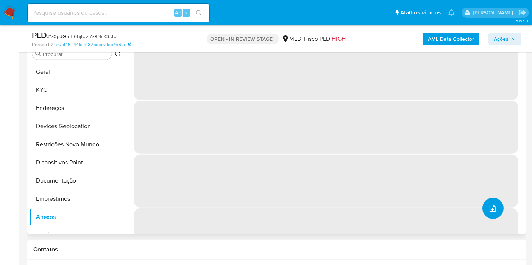
click at [488, 205] on icon "upload-file" at bounding box center [492, 208] width 9 height 9
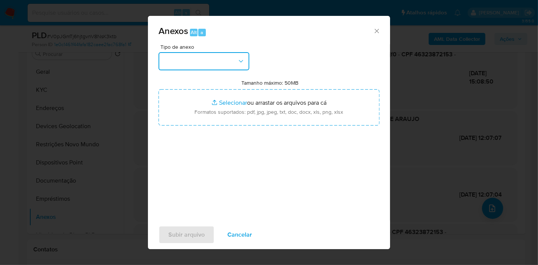
click at [228, 60] on button "button" at bounding box center [204, 61] width 91 height 18
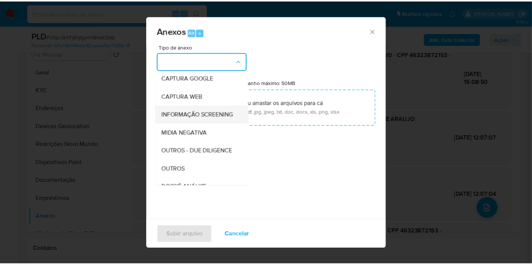
scroll to position [84, 0]
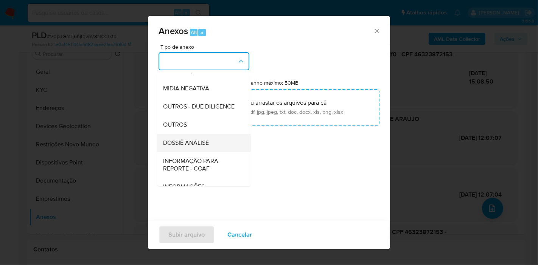
click at [196, 147] on span "DOSSIÊ ANÁLISE" at bounding box center [186, 143] width 46 height 8
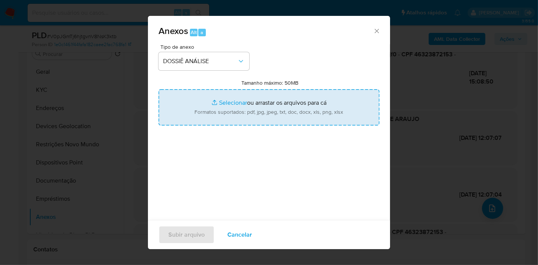
type input "C:\fakepath\3º SAR XXXX_XX - CPF 46323872153 - DIVINO APARECIDO DE ARAUJO.pdf"
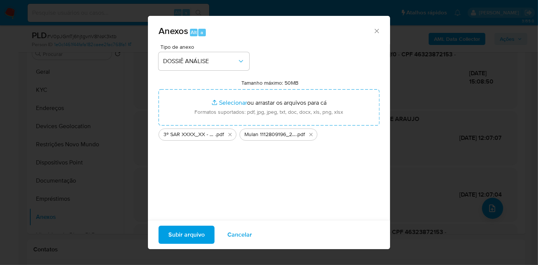
click at [194, 234] on span "Subir arquivo" at bounding box center [186, 235] width 36 height 17
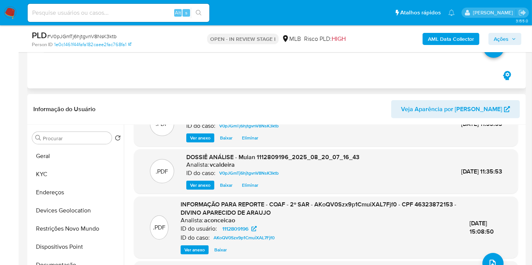
scroll to position [42, 0]
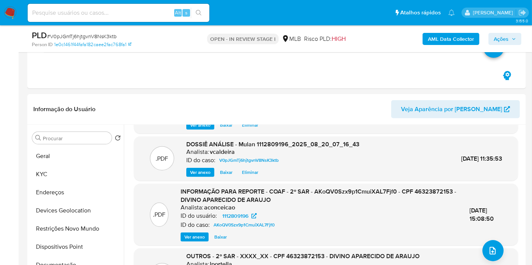
click at [499, 40] on span "Ações" at bounding box center [500, 39] width 15 height 12
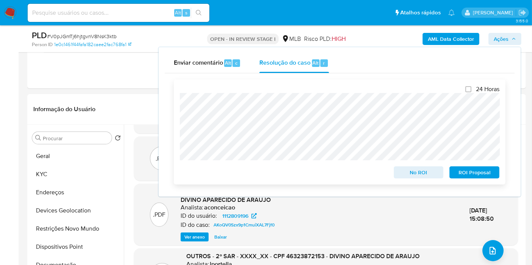
click at [461, 172] on span "ROI Proposal" at bounding box center [473, 172] width 39 height 11
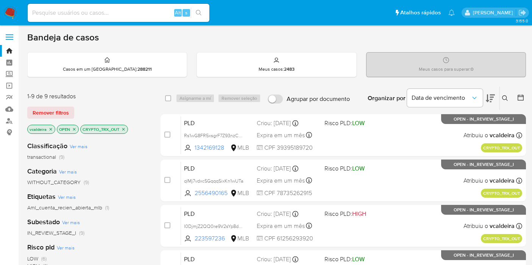
scroll to position [252, 0]
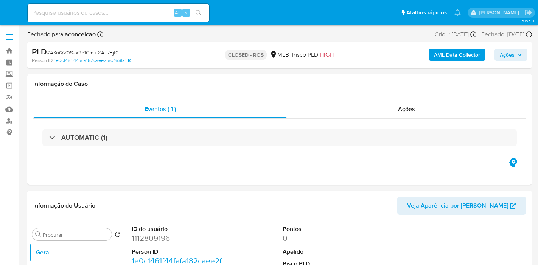
select select "10"
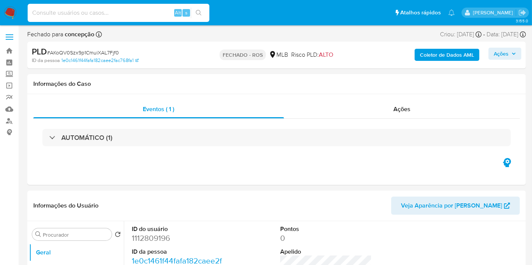
click at [82, 14] on input at bounding box center [119, 13] width 182 height 10
paste input "[DATE]"
drag, startPoint x: 415, startPoint y: 107, endPoint x: 372, endPoint y: 106, distance: 43.9
click at [415, 108] on div "Ações" at bounding box center [402, 109] width 236 height 18
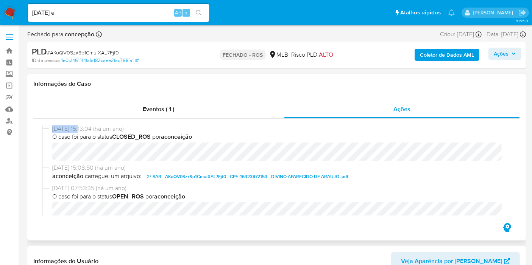
drag, startPoint x: 82, startPoint y: 129, endPoint x: 59, endPoint y: 120, distance: 24.8
click at [50, 128] on div "[DATE] 15:13:04 (há um ano) O caso foi para o status CLOSED_ROS por aconceição" at bounding box center [276, 144] width 468 height 39
copy div "[DATE]"
click at [86, 12] on input "[DATE] e" at bounding box center [119, 13] width 182 height 10
paste input "[DATE]"
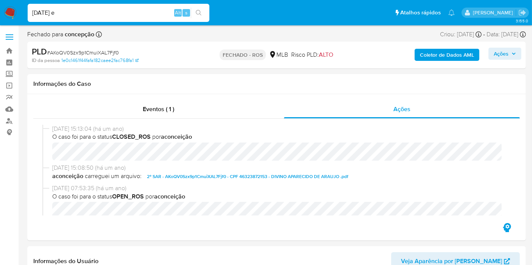
type input "[DATE] e [DATE]"
drag, startPoint x: 66, startPoint y: 14, endPoint x: 27, endPoint y: 14, distance: 39.0
click at [27, 14] on li "10/11/2023 e 21/05/2024 Alt s" at bounding box center [118, 12] width 185 height 19
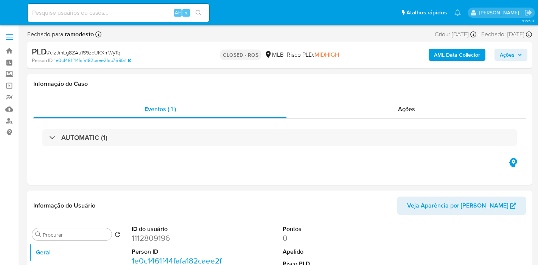
select select "10"
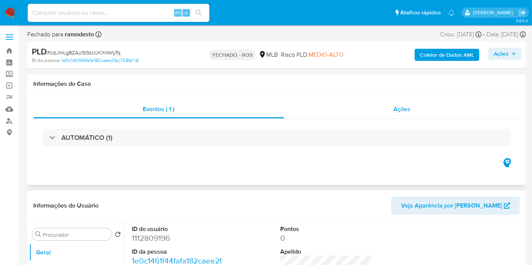
drag, startPoint x: 403, startPoint y: 112, endPoint x: 386, endPoint y: 114, distance: 16.4
click at [403, 112] on font "Ações" at bounding box center [401, 109] width 17 height 9
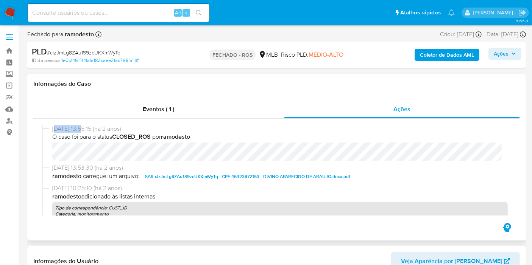
drag, startPoint x: 79, startPoint y: 129, endPoint x: 53, endPoint y: 129, distance: 25.7
click at [53, 129] on font "10/11/2023 13:55:15 (há 2 anos)" at bounding box center [86, 128] width 69 height 8
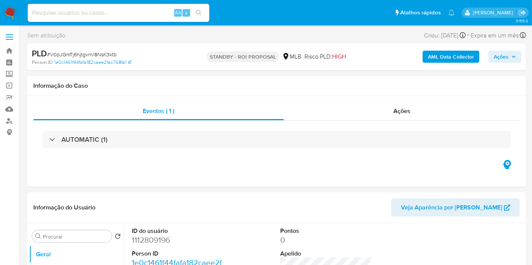
select select "10"
click at [152, 19] on div "Alt s" at bounding box center [119, 13] width 182 height 18
drag, startPoint x: 165, startPoint y: 13, endPoint x: 164, endPoint y: 17, distance: 4.3
click at [166, 13] on input at bounding box center [119, 13] width 182 height 10
paste input "FB1t0yQTIujjKc94T8xAYU0s"
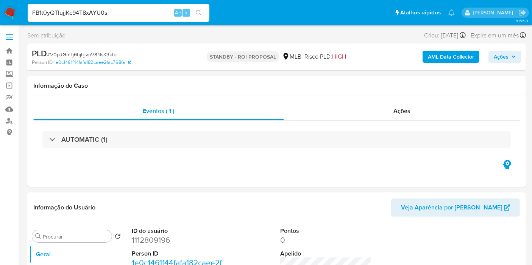
type input "FB1t0yQTIujjKc94T8xAYU0s"
select select "10"
click at [141, 37] on div "Atribuiu o vcaldeira Asignado el: [DATE] 18:45:28 Criou: [DATE] Criou: [DATE] 1…" at bounding box center [276, 36] width 498 height 13
click at [151, 243] on dd "24128462" at bounding box center [178, 240] width 92 height 11
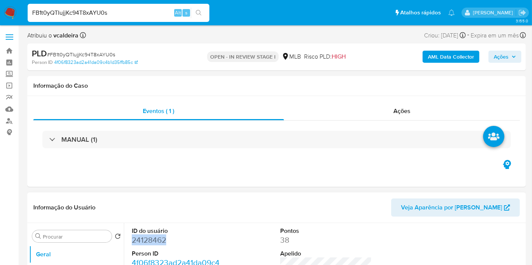
click at [151, 243] on dd "24128462" at bounding box center [178, 240] width 92 height 11
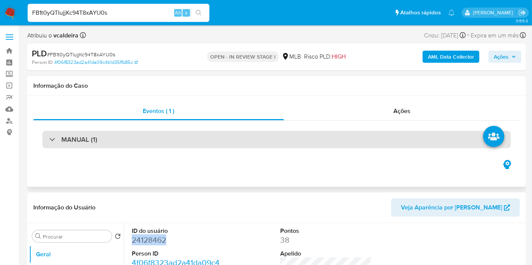
copy dd "24128462"
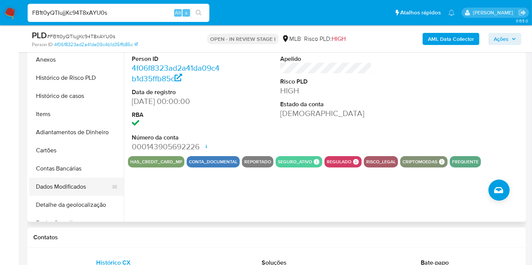
scroll to position [168, 0]
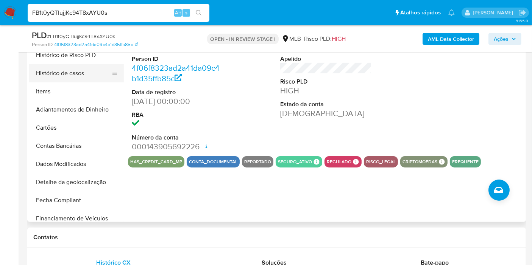
click at [68, 72] on button "Histórico de casos" at bounding box center [73, 73] width 89 height 18
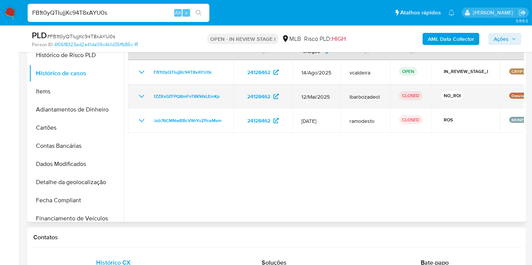
click at [143, 96] on icon "Mostrar/Ocultar" at bounding box center [141, 96] width 9 height 9
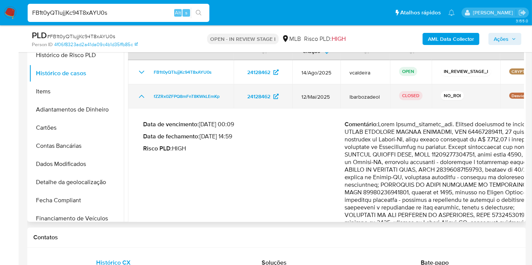
click at [143, 96] on icon "Mostrar/Ocultar" at bounding box center [141, 96] width 5 height 3
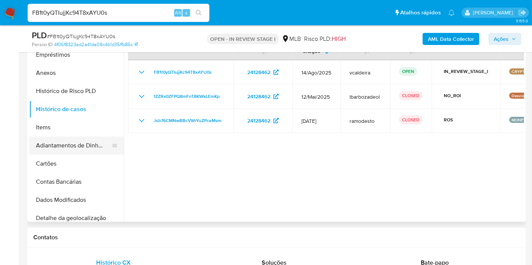
scroll to position [85, 0]
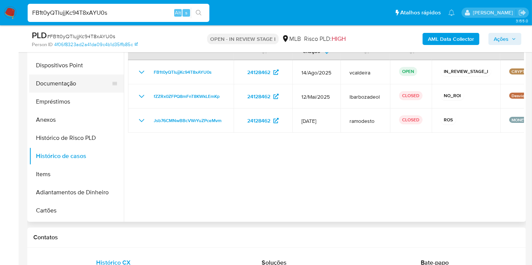
click at [51, 83] on button "Documentação" at bounding box center [73, 84] width 89 height 18
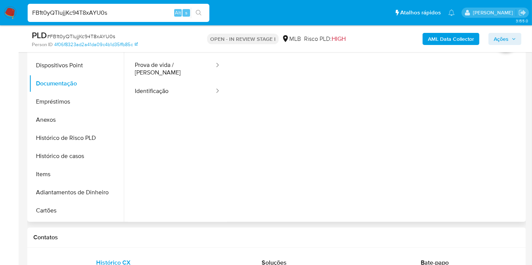
scroll to position [84, 0]
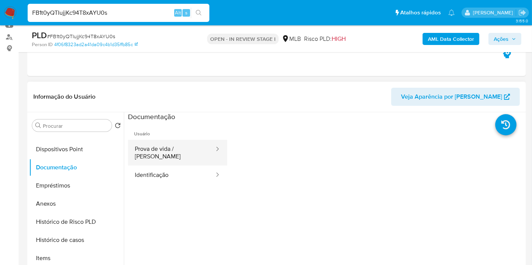
click at [172, 146] on button "Prova de vida / [PERSON_NAME]" at bounding box center [171, 153] width 87 height 26
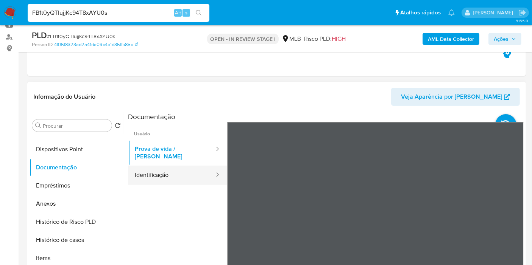
click at [171, 169] on button "Identificação" at bounding box center [171, 175] width 87 height 19
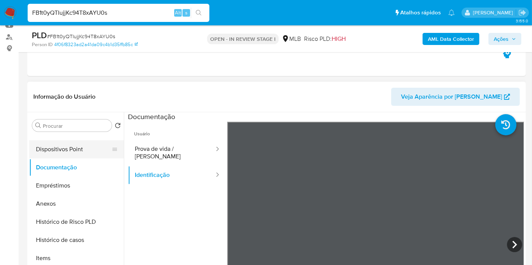
scroll to position [0, 0]
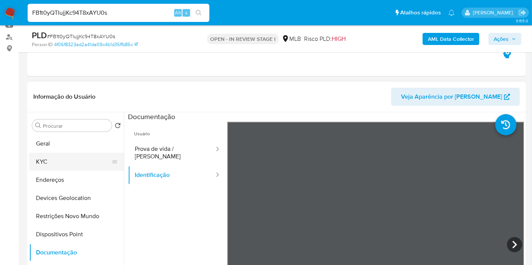
click at [56, 161] on button "KYC" at bounding box center [73, 162] width 89 height 18
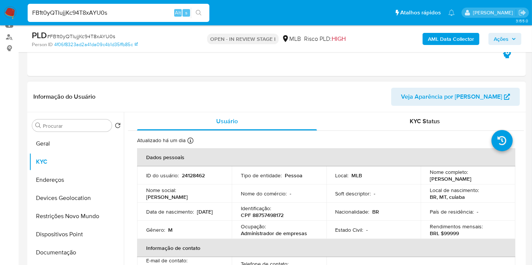
scroll to position [42, 0]
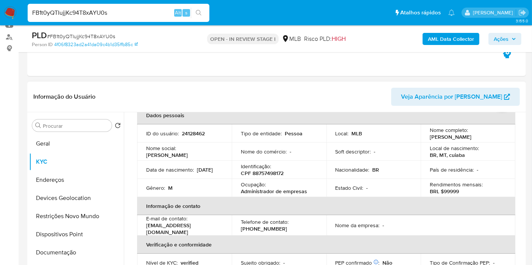
drag, startPoint x: 456, startPoint y: 143, endPoint x: 427, endPoint y: 137, distance: 29.7
click at [429, 137] on p "[PERSON_NAME]" at bounding box center [450, 137] width 42 height 7
copy p "[PERSON_NAME]"
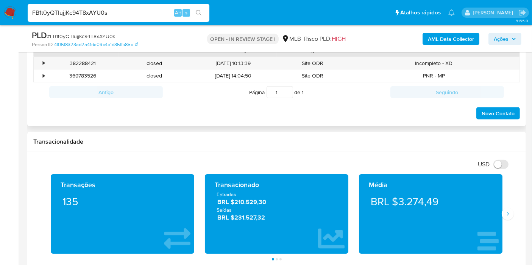
scroll to position [504, 0]
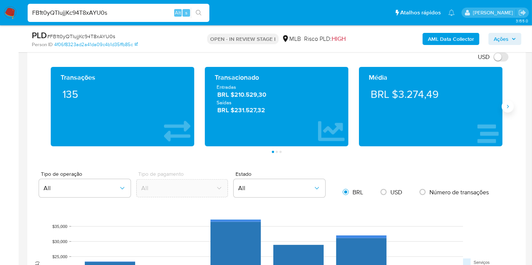
click at [510, 107] on button "Siguiente" at bounding box center [507, 107] width 12 height 12
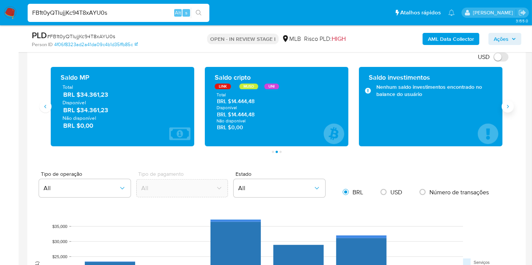
click at [510, 107] on button "Siguiente" at bounding box center [507, 107] width 12 height 12
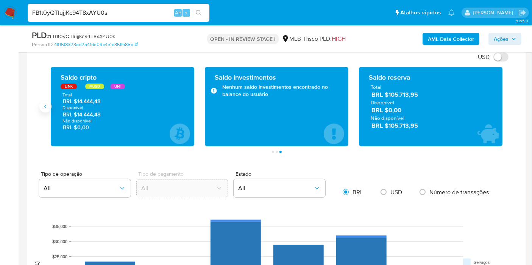
click at [47, 106] on icon "Anterior" at bounding box center [45, 107] width 6 height 6
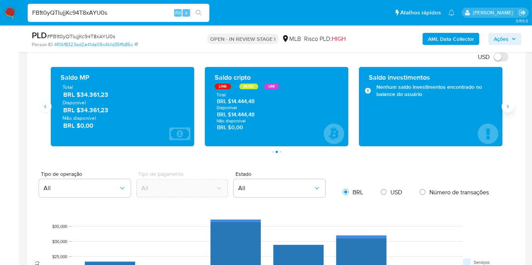
click at [505, 110] on button "Siguiente" at bounding box center [507, 107] width 12 height 12
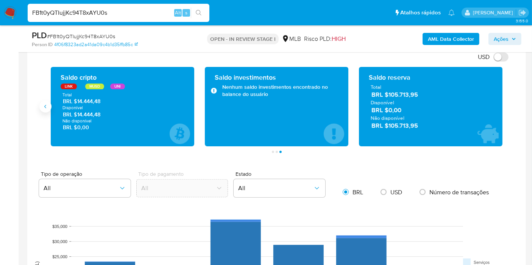
click at [44, 106] on icon "Anterior" at bounding box center [45, 107] width 6 height 6
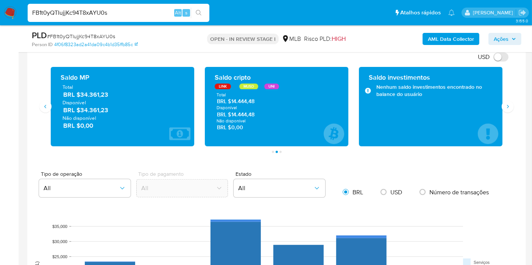
drag, startPoint x: 115, startPoint y: 109, endPoint x: 81, endPoint y: 109, distance: 34.4
click at [81, 109] on span "BRL $34.361,23" at bounding box center [122, 110] width 119 height 9
drag, startPoint x: 259, startPoint y: 112, endPoint x: 232, endPoint y: 114, distance: 27.7
click at [232, 114] on span "BRL $14.444,48" at bounding box center [277, 114] width 120 height 7
click at [505, 104] on icon "Siguiente" at bounding box center [507, 107] width 6 height 6
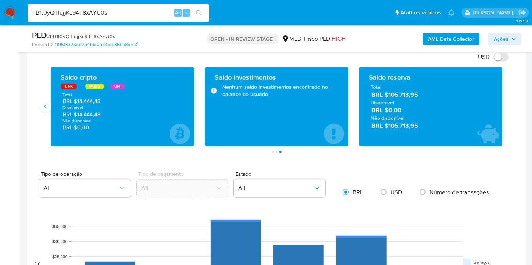
drag, startPoint x: 419, startPoint y: 126, endPoint x: 388, endPoint y: 123, distance: 30.8
click at [388, 123] on span "BRL $105.713,95" at bounding box center [430, 125] width 119 height 9
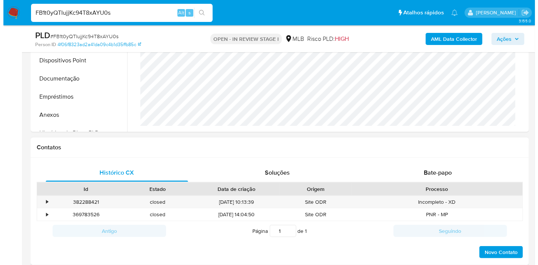
scroll to position [210, 0]
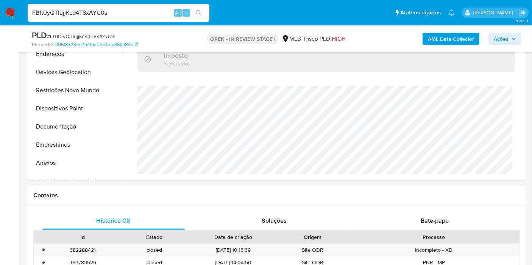
click at [437, 32] on div "AML Data Collector Ações" at bounding box center [440, 39] width 161 height 18
click at [436, 36] on b "AML Data Collector" at bounding box center [451, 39] width 46 height 12
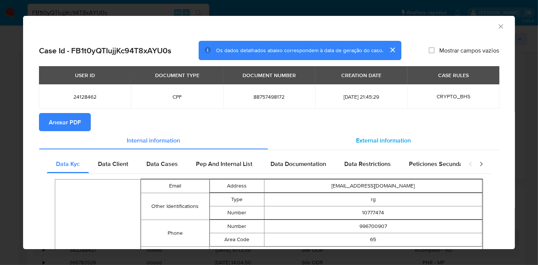
click at [358, 140] on span "External information" at bounding box center [383, 140] width 55 height 9
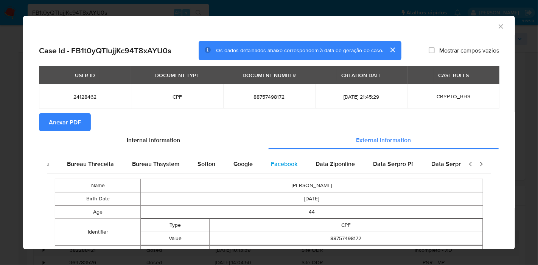
scroll to position [0, 256]
click at [228, 163] on span "Google" at bounding box center [235, 164] width 19 height 9
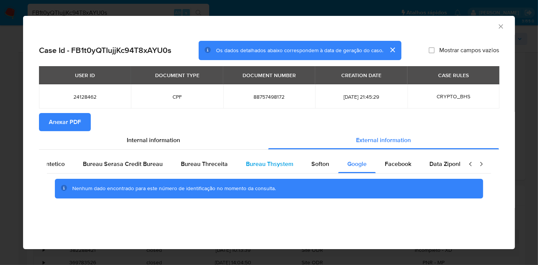
scroll to position [0, 0]
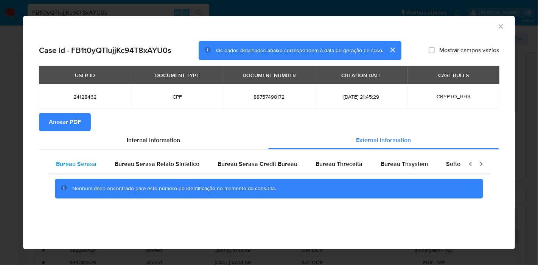
click at [61, 165] on span "Bureau Serasa" at bounding box center [76, 164] width 40 height 9
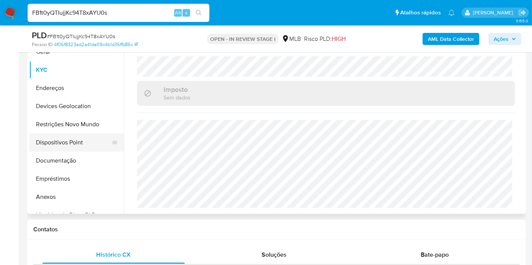
scroll to position [42, 0]
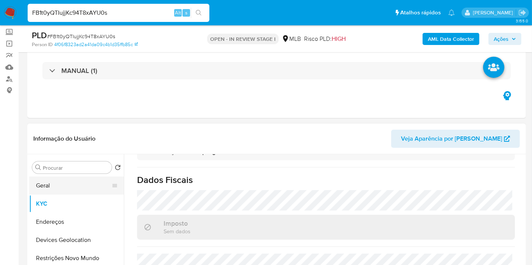
click at [46, 181] on button "Geral" at bounding box center [73, 186] width 89 height 18
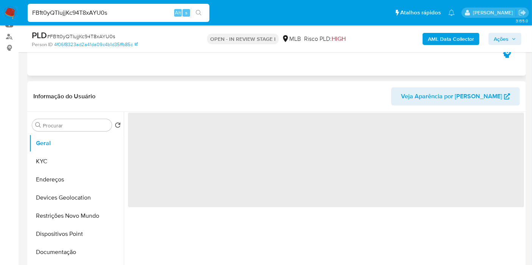
scroll to position [126, 0]
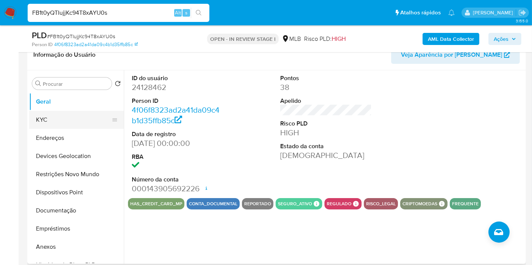
click at [51, 118] on button "KYC" at bounding box center [73, 120] width 89 height 18
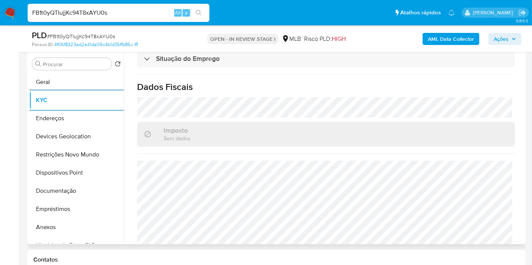
scroll to position [336, 0]
click at [68, 120] on button "Endereços" at bounding box center [73, 118] width 89 height 18
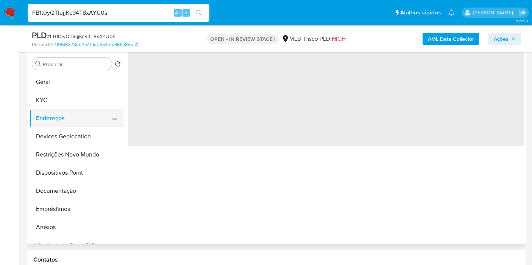
scroll to position [0, 0]
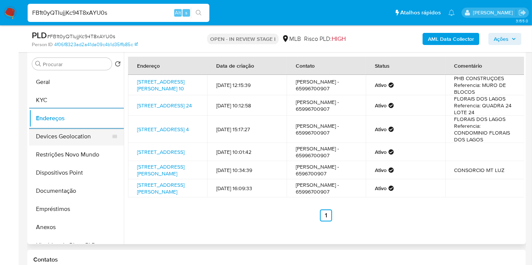
click at [75, 141] on button "Devices Geolocation" at bounding box center [73, 136] width 89 height 18
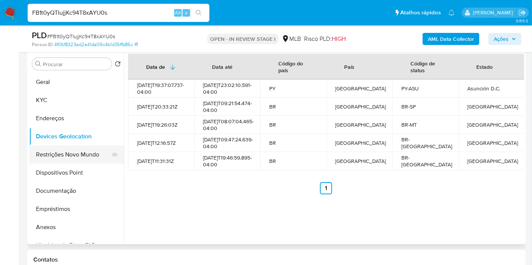
click at [69, 156] on button "Restrições Novo Mundo" at bounding box center [73, 155] width 89 height 18
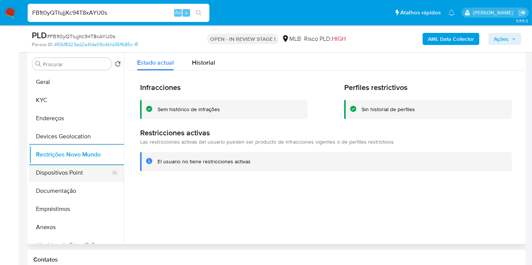
click at [52, 176] on button "Dispositivos Point" at bounding box center [73, 173] width 89 height 18
